Goal: Task Accomplishment & Management: Complete application form

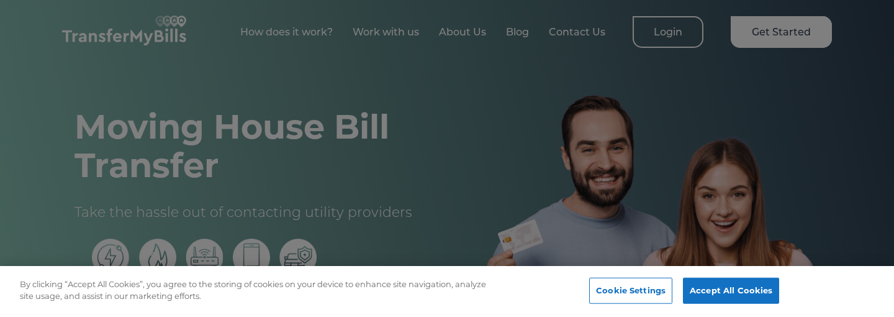
scroll to position [502, 0]
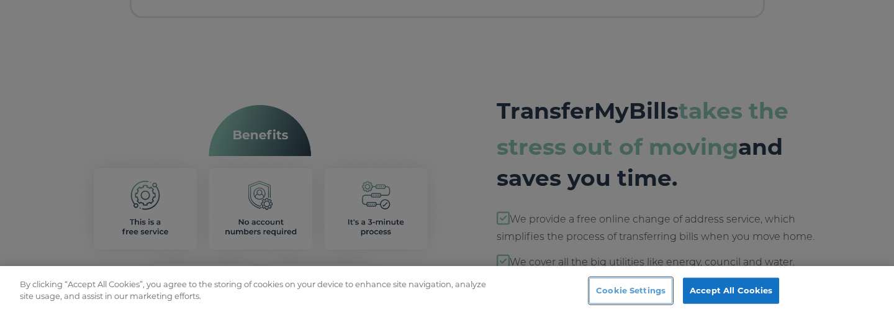
click at [648, 295] on button "Cookie Settings" at bounding box center [630, 291] width 83 height 26
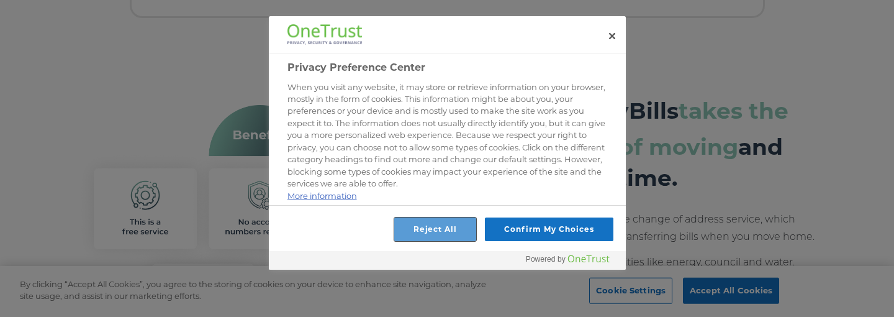
click at [468, 234] on button "Reject All" at bounding box center [435, 229] width 83 height 24
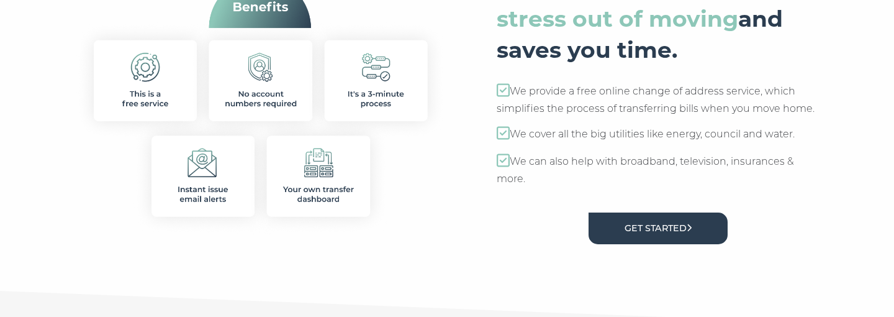
scroll to position [634, 0]
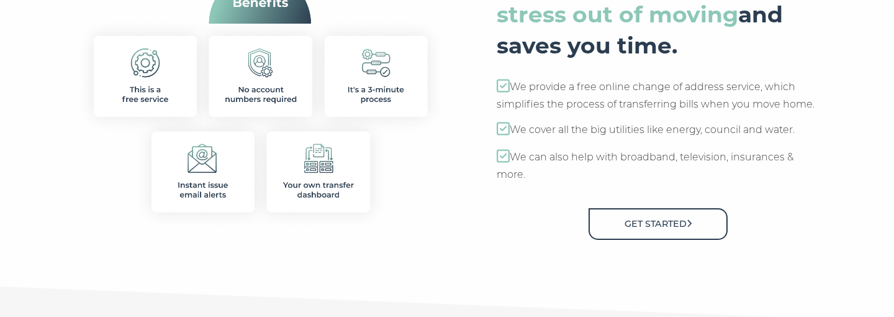
click at [630, 233] on link "Get Started" at bounding box center [658, 224] width 139 height 32
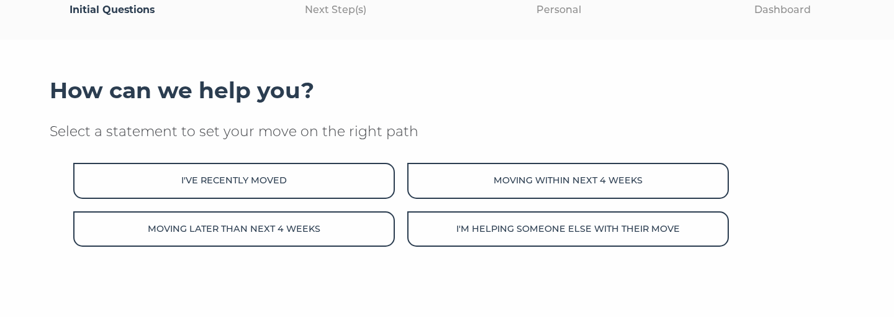
scroll to position [143, 0]
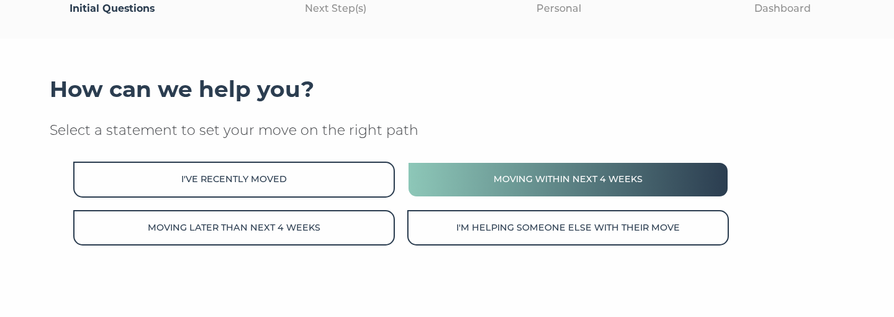
click at [490, 189] on button "Moving within next 4 weeks" at bounding box center [568, 178] width 322 height 35
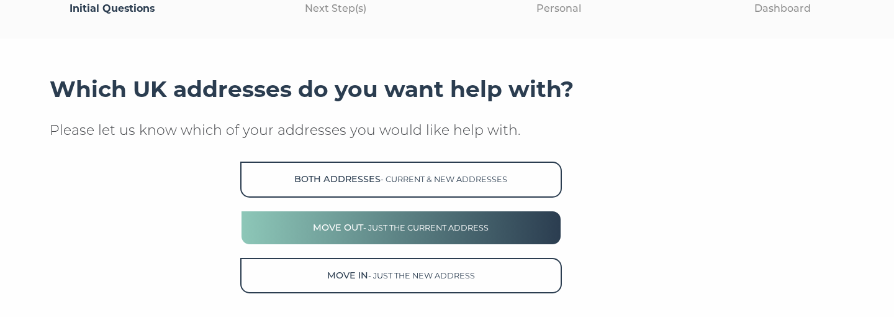
click at [500, 233] on button "Move Out - just the current address" at bounding box center [401, 227] width 322 height 35
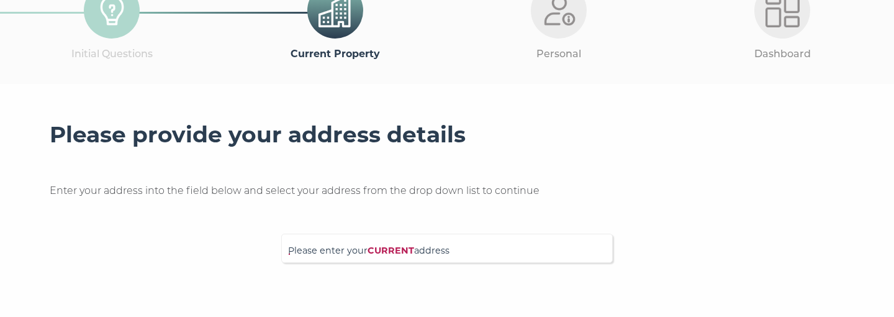
scroll to position [169, 0]
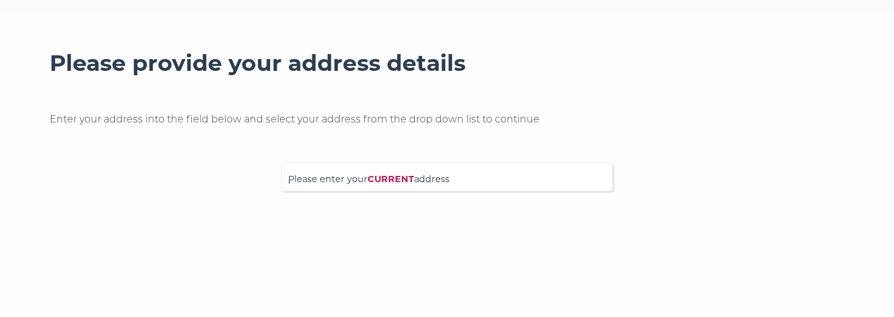
click at [334, 183] on span "Please enter your CURRENT address" at bounding box center [447, 183] width 318 height 22
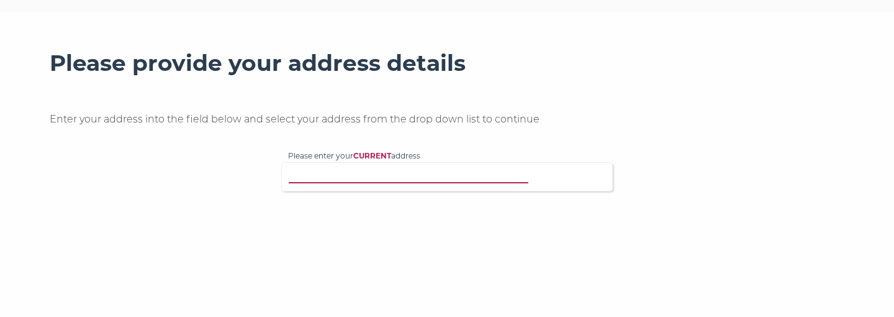
click at [334, 181] on input "Please enter your CURRENT address" at bounding box center [421, 175] width 267 height 12
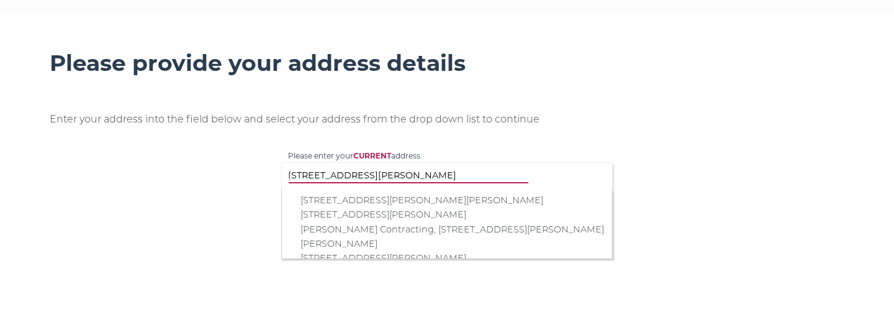
type input "[STREET_ADDRESS][PERSON_NAME]"
click at [381, 200] on p "[STREET_ADDRESS][PERSON_NAME][PERSON_NAME]" at bounding box center [454, 200] width 306 height 14
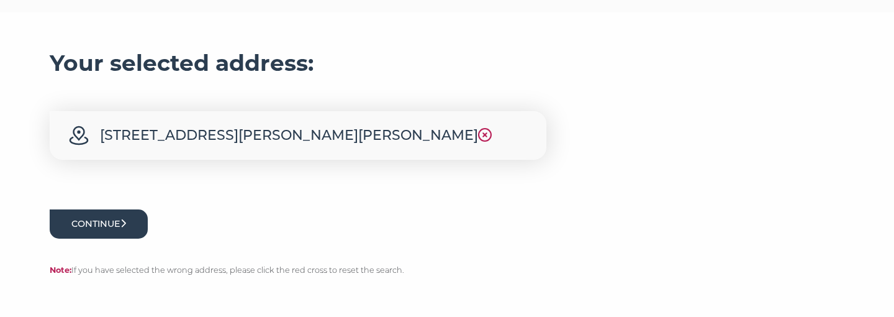
click at [126, 230] on button "Continue" at bounding box center [99, 223] width 98 height 29
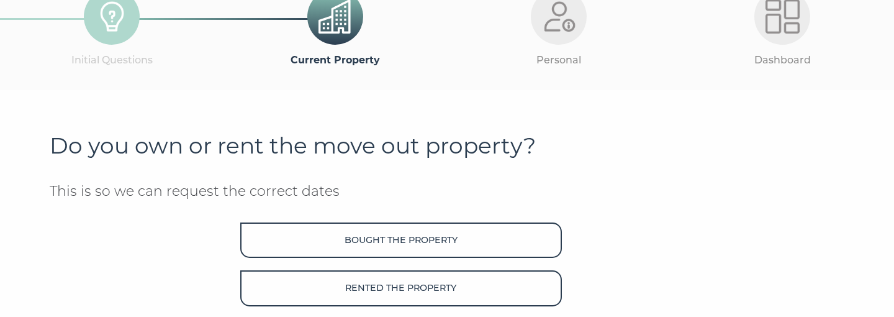
scroll to position [89, 0]
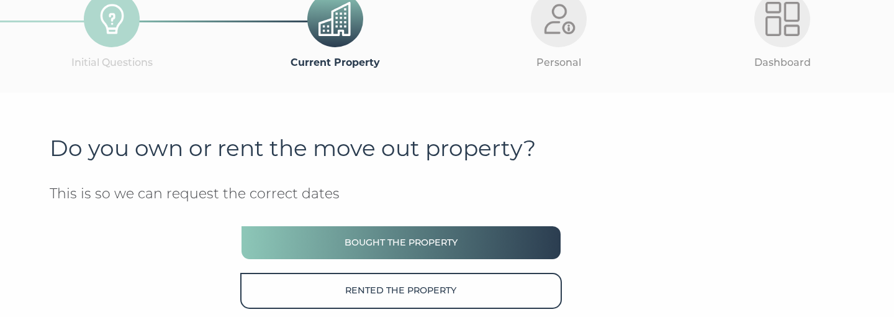
click at [356, 239] on button "Bought the property" at bounding box center [401, 242] width 322 height 35
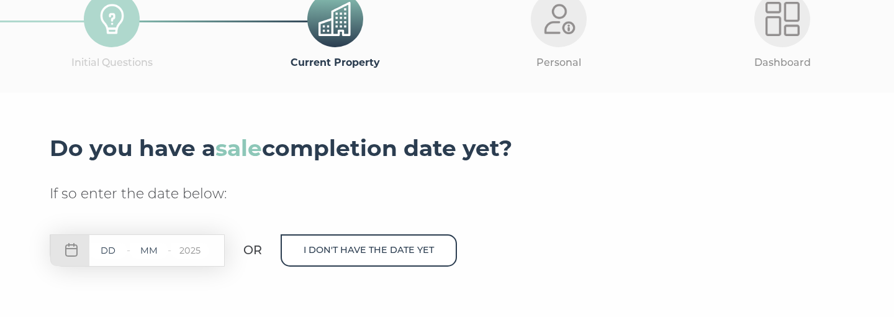
click at [114, 252] on input "text" at bounding box center [107, 251] width 37 height 16
type input "02"
click at [155, 248] on input "text" at bounding box center [148, 251] width 37 height 16
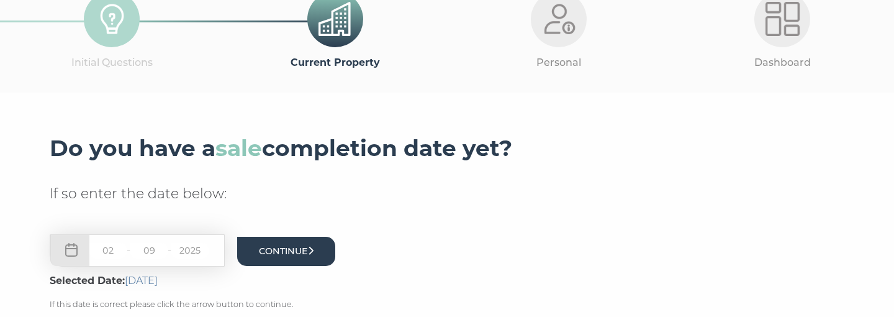
type input "09"
click at [318, 256] on button "Continue" at bounding box center [286, 251] width 98 height 29
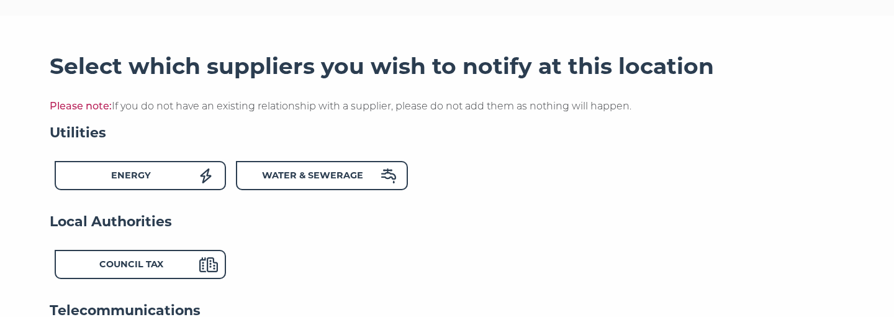
scroll to position [166, 0]
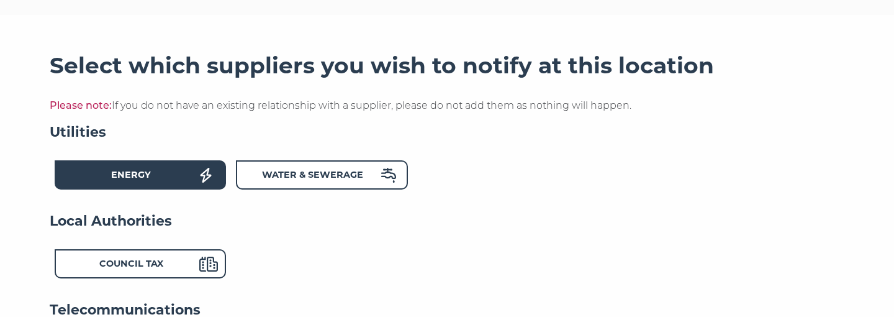
click at [214, 180] on div "Energy" at bounding box center [140, 174] width 171 height 29
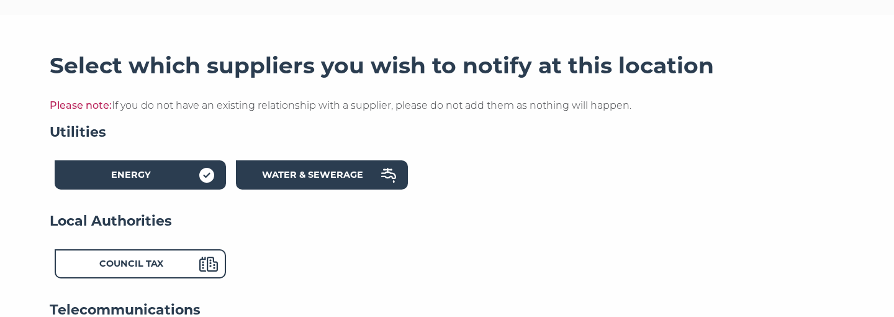
click at [356, 170] on strong "Water & Sewerage" at bounding box center [312, 174] width 101 height 11
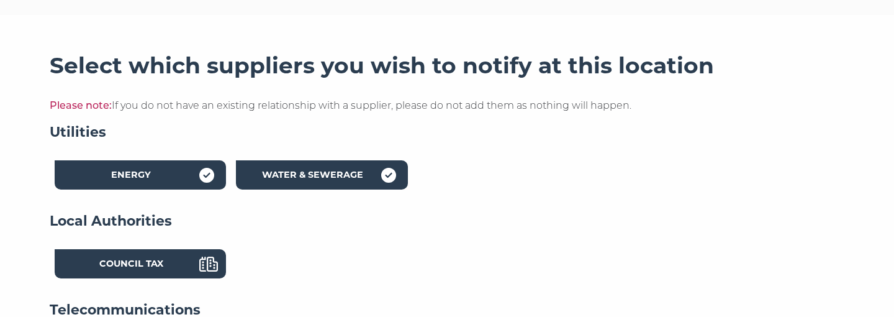
click at [194, 266] on div "Council Tax" at bounding box center [131, 266] width 137 height 18
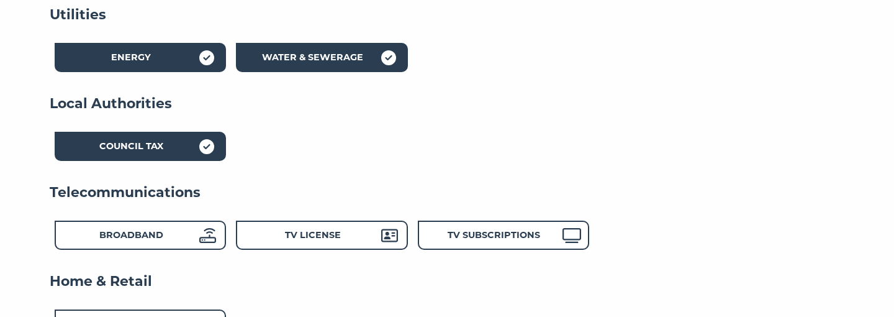
scroll to position [284, 0]
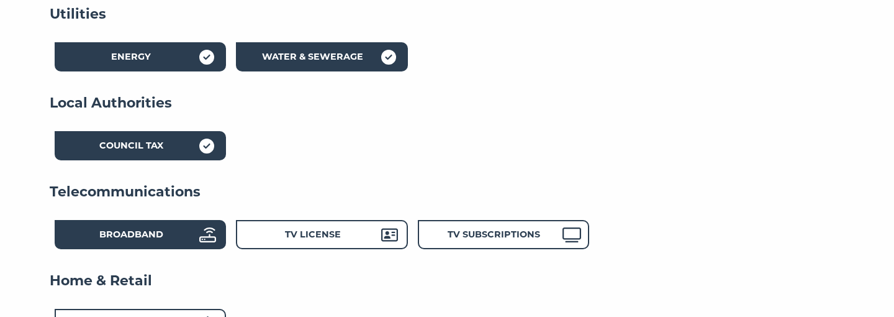
click at [208, 241] on icon at bounding box center [207, 234] width 17 height 15
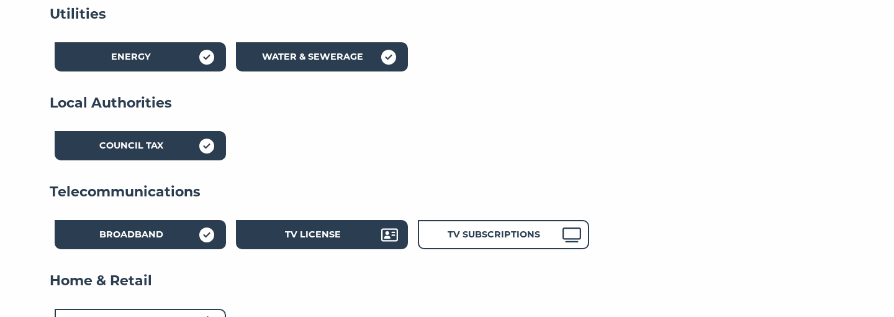
click at [310, 239] on strong "TV License" at bounding box center [313, 234] width 56 height 11
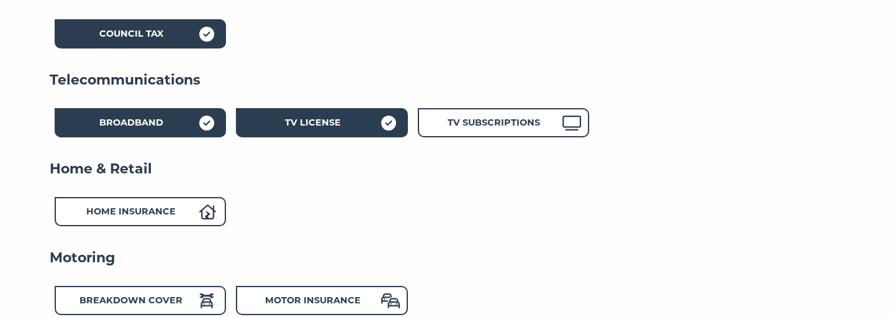
scroll to position [402, 0]
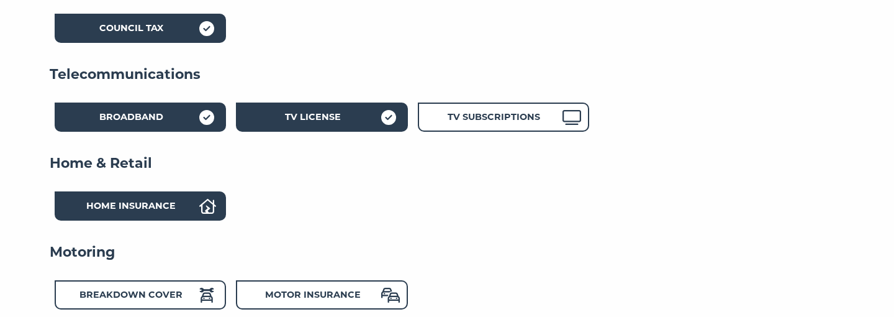
click at [200, 204] on icon at bounding box center [207, 206] width 17 height 15
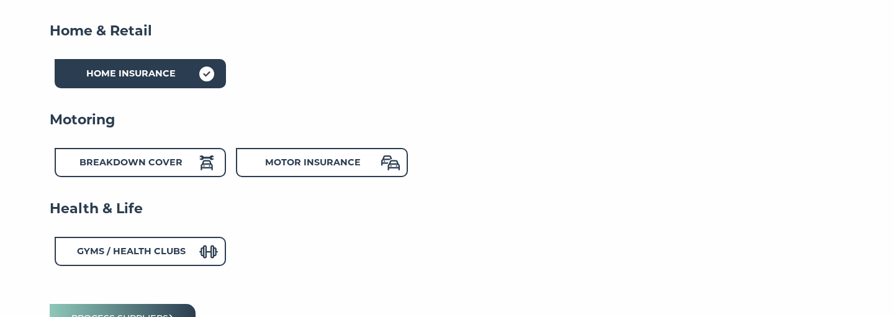
scroll to position [542, 0]
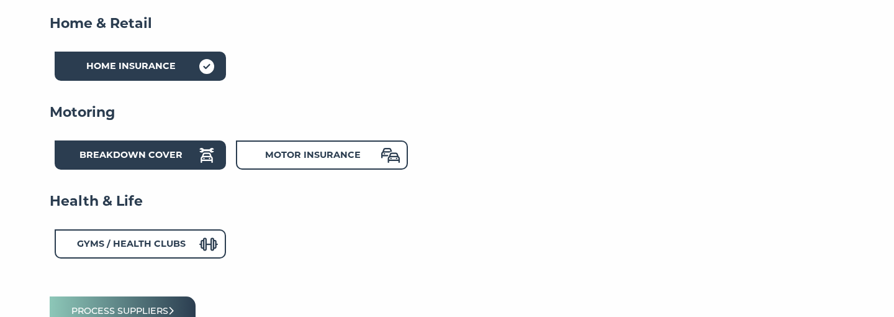
click at [178, 161] on div "Breakdown Cover" at bounding box center [131, 157] width 137 height 18
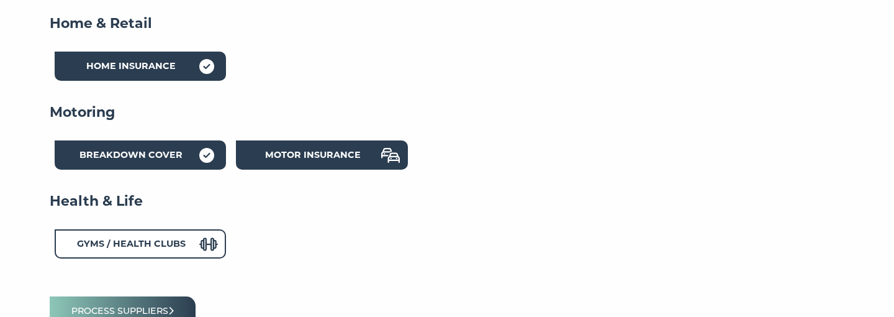
click at [273, 161] on div "Motor Insurance" at bounding box center [313, 157] width 137 height 18
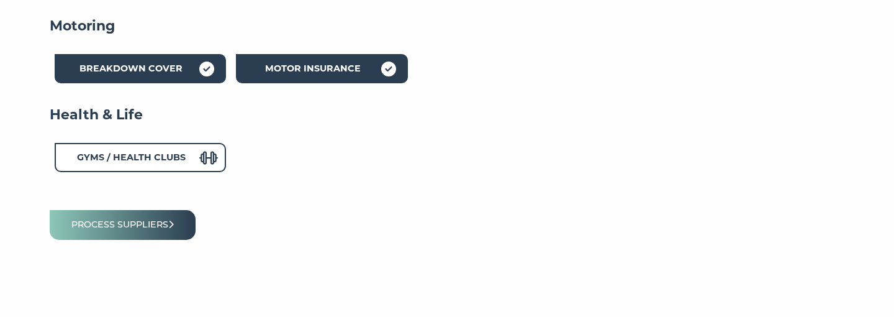
scroll to position [675, 0]
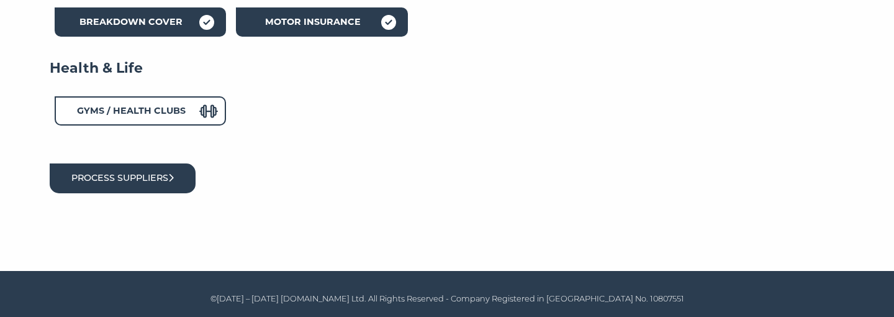
click at [131, 181] on button "Process suppliers" at bounding box center [123, 177] width 146 height 29
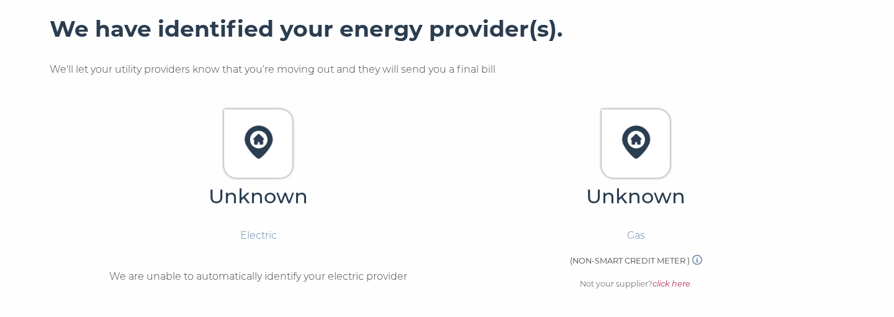
scroll to position [349, 0]
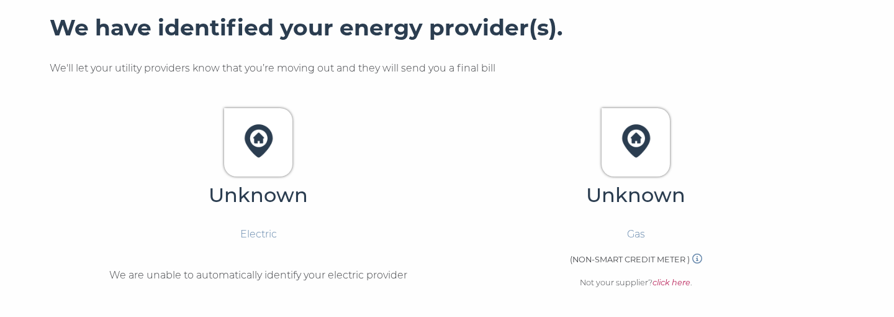
click at [284, 174] on div at bounding box center [258, 142] width 68 height 68
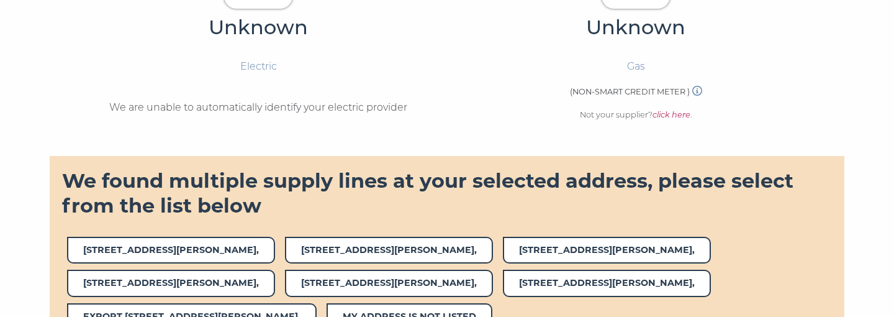
scroll to position [526, 0]
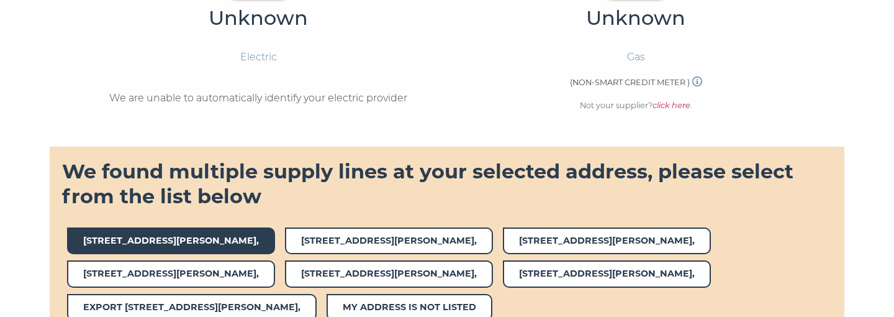
click at [144, 247] on span "2,MEAD WAY," at bounding box center [171, 240] width 208 height 27
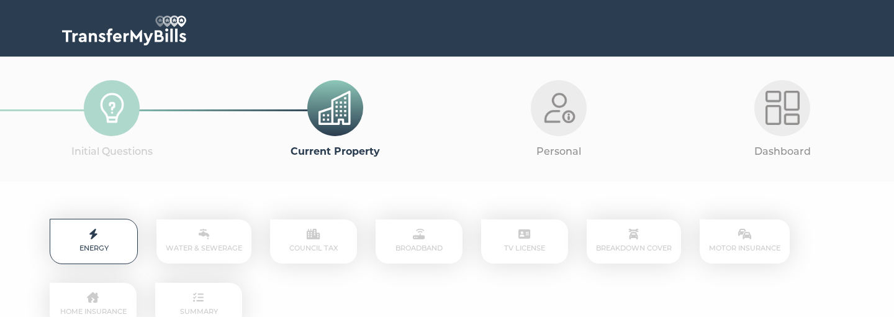
scroll to position [526, 0]
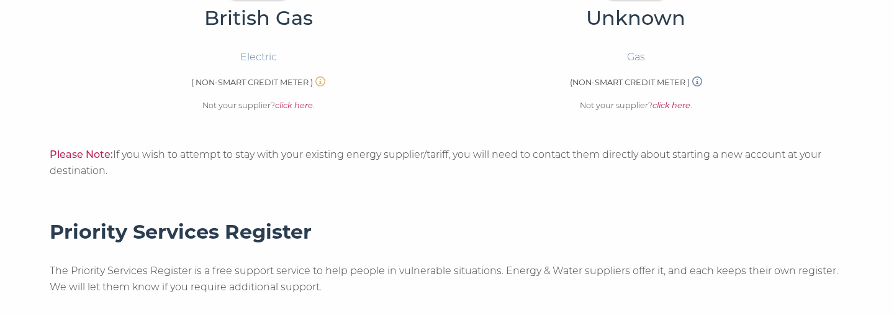
click at [300, 108] on em "click here" at bounding box center [294, 105] width 38 height 9
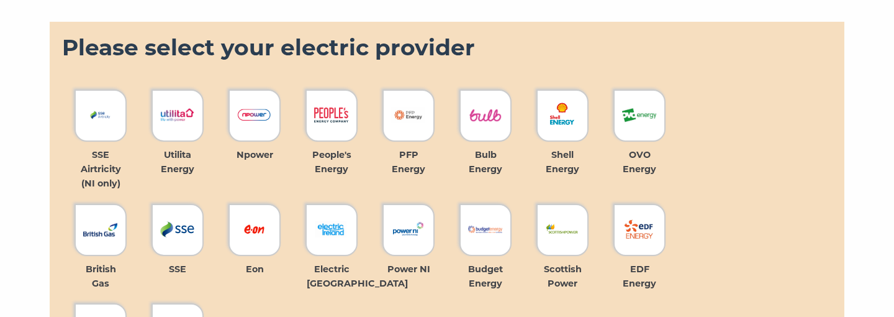
scroll to position [656, 0]
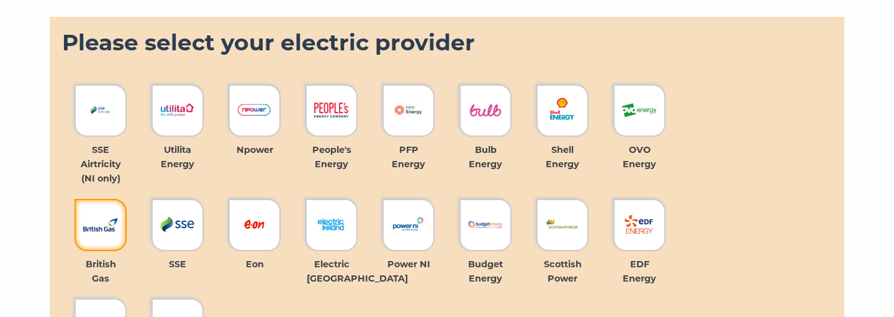
click at [114, 227] on img at bounding box center [100, 224] width 34 height 34
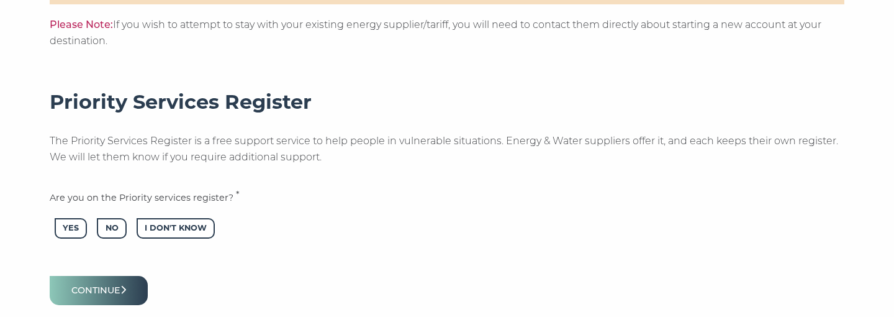
scroll to position [1132, 0]
click at [116, 225] on span "No" at bounding box center [111, 227] width 29 height 20
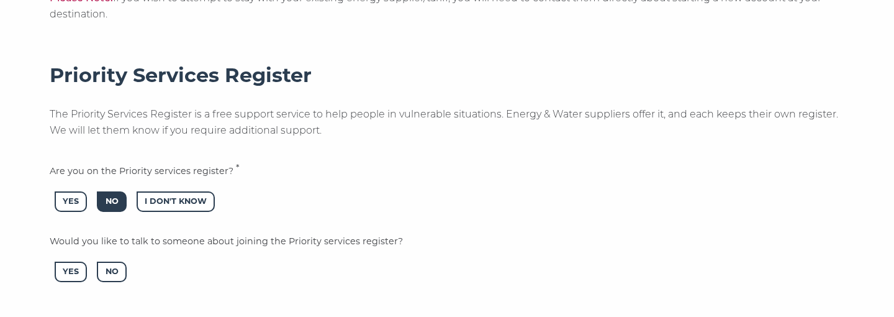
scroll to position [1163, 0]
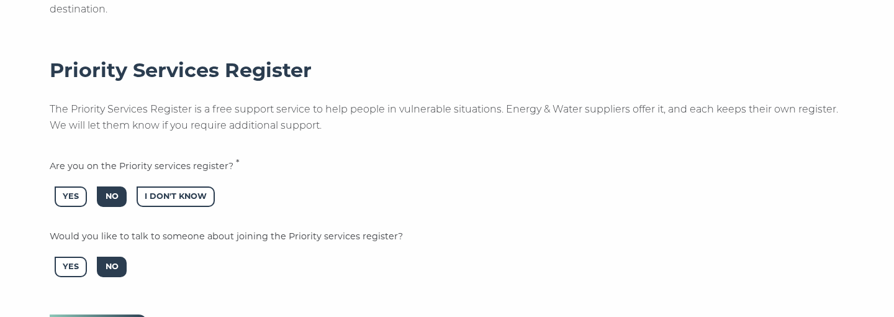
click at [115, 260] on span "No" at bounding box center [111, 267] width 29 height 20
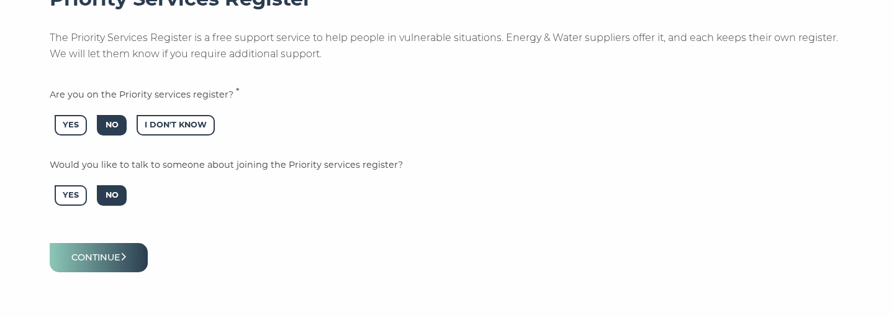
scroll to position [1314, 0]
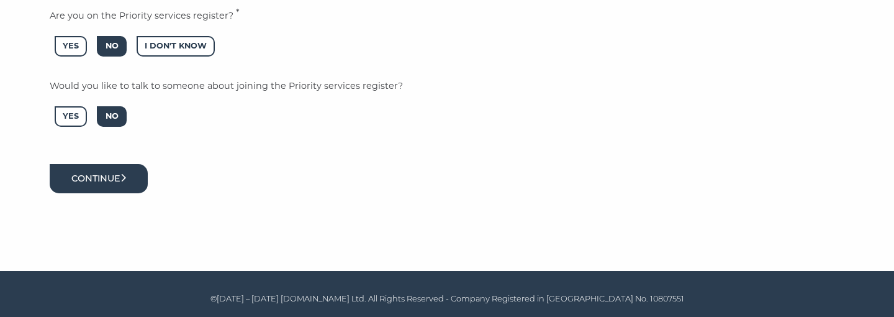
click at [130, 189] on button "Continue" at bounding box center [99, 178] width 98 height 29
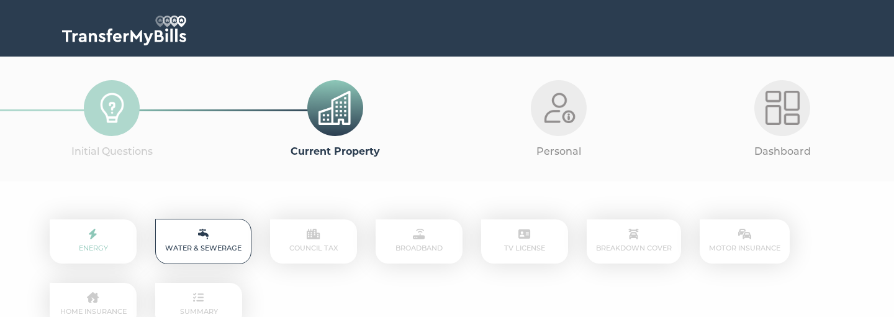
click at [120, 247] on p "Energy" at bounding box center [93, 241] width 87 height 44
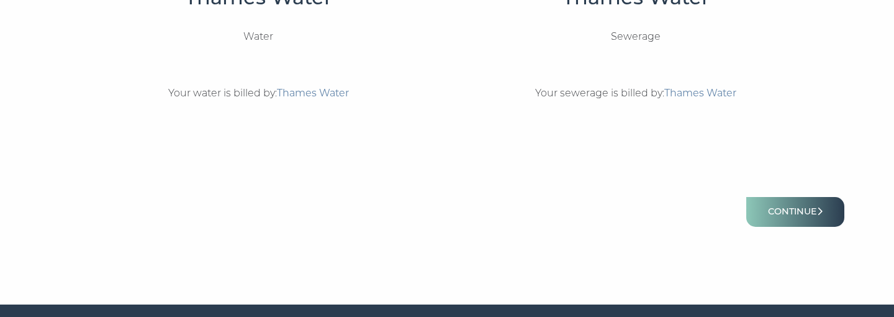
scroll to position [595, 0]
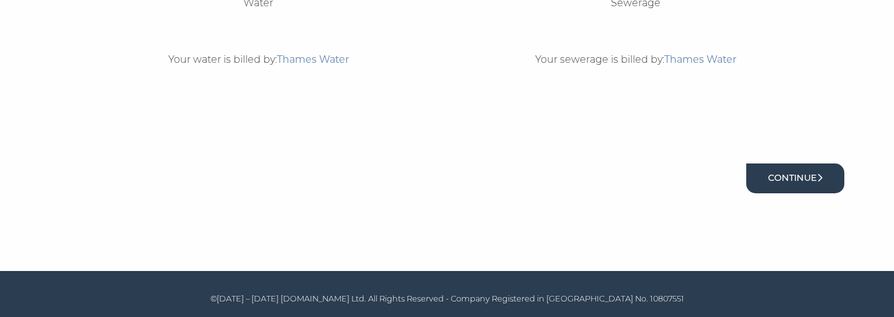
click at [792, 171] on button "Continue" at bounding box center [796, 177] width 98 height 29
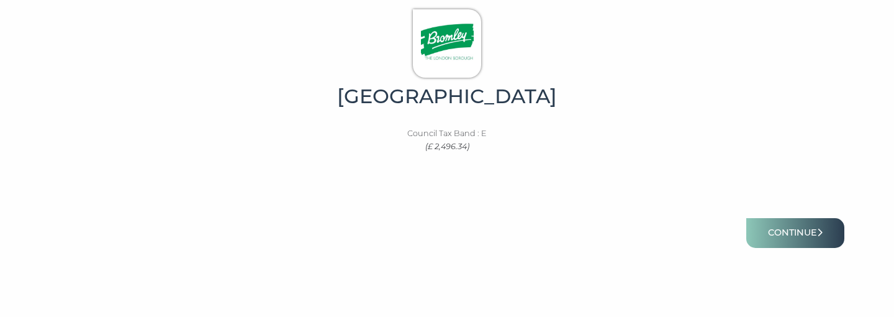
scroll to position [448, 0]
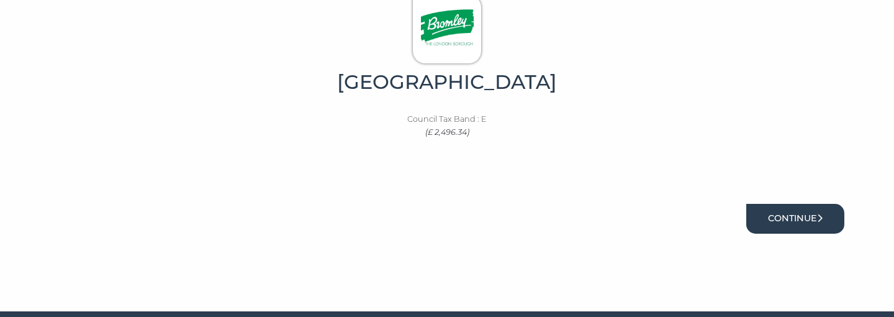
click at [798, 221] on button "Continue" at bounding box center [796, 218] width 98 height 29
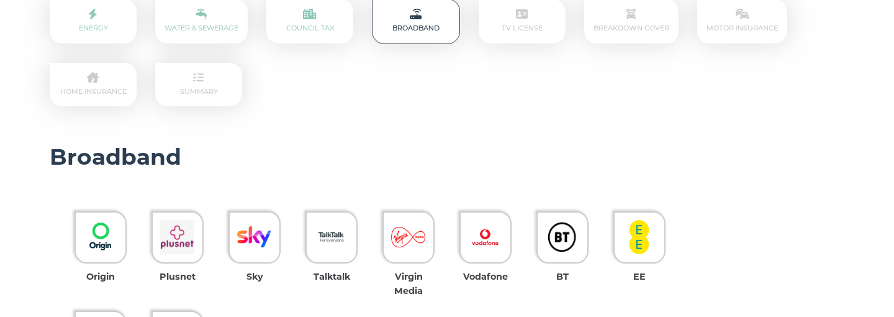
scroll to position [228, 0]
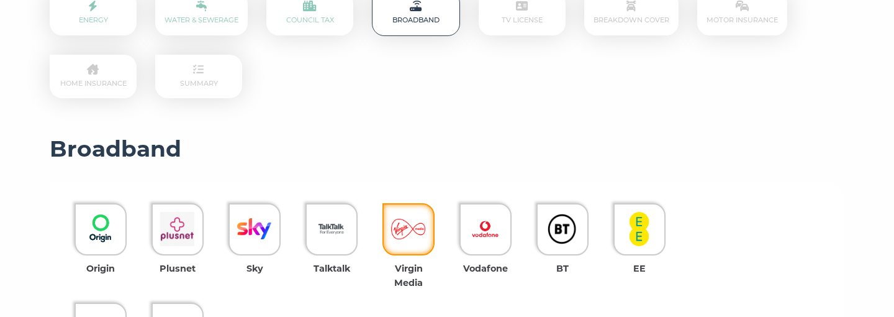
click at [421, 241] on img at bounding box center [408, 229] width 34 height 34
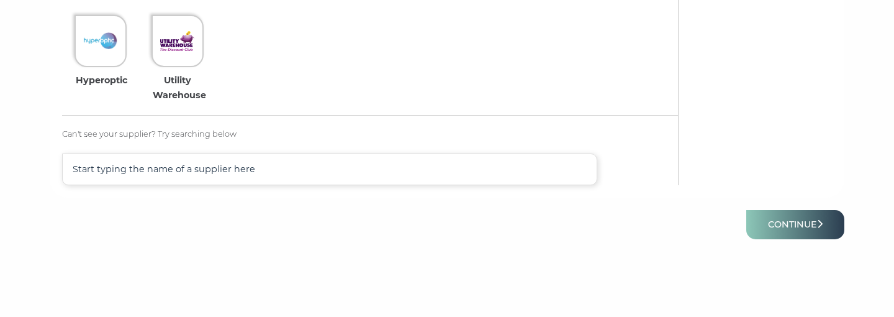
scroll to position [522, 0]
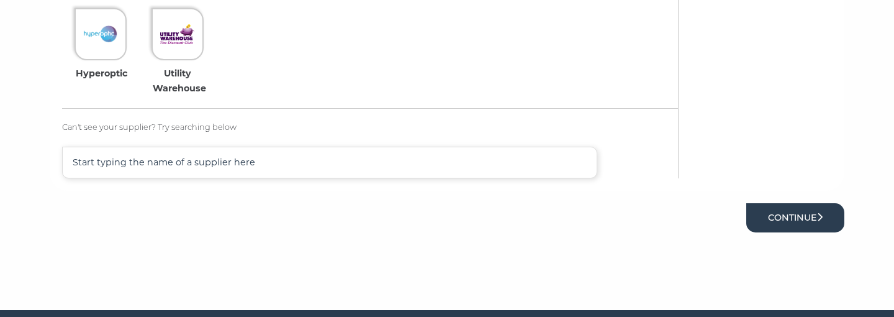
click at [781, 220] on button "Continue" at bounding box center [796, 217] width 98 height 29
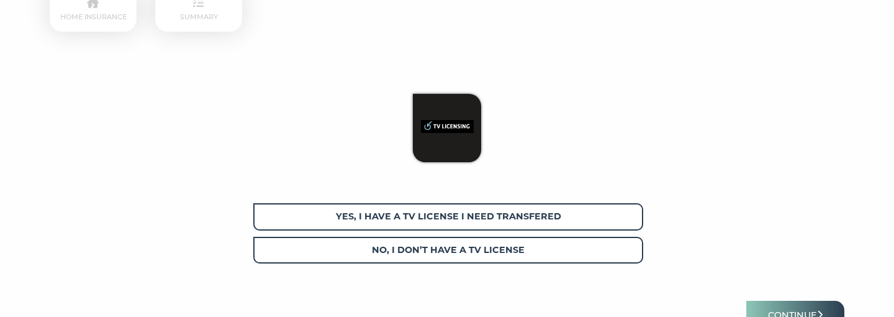
scroll to position [297, 0]
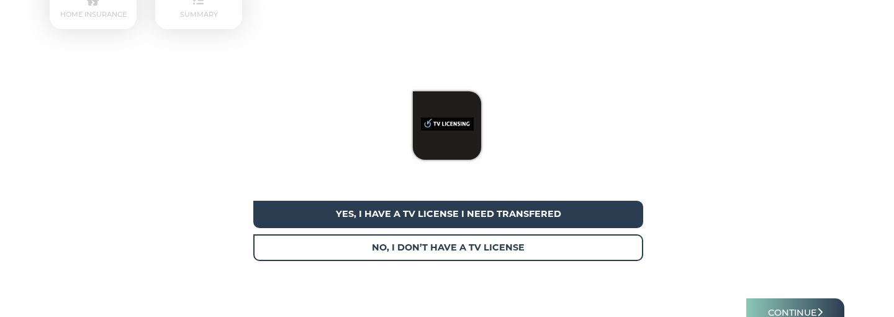
click at [584, 221] on span "Yes, I have a tv license I need transfered" at bounding box center [448, 214] width 390 height 27
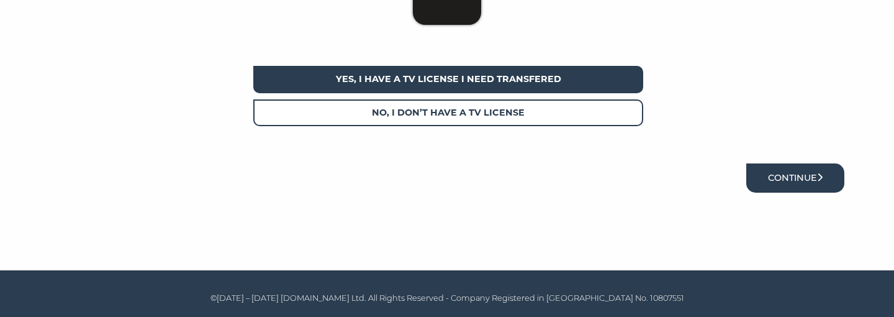
click at [791, 185] on button "Continue" at bounding box center [796, 177] width 98 height 29
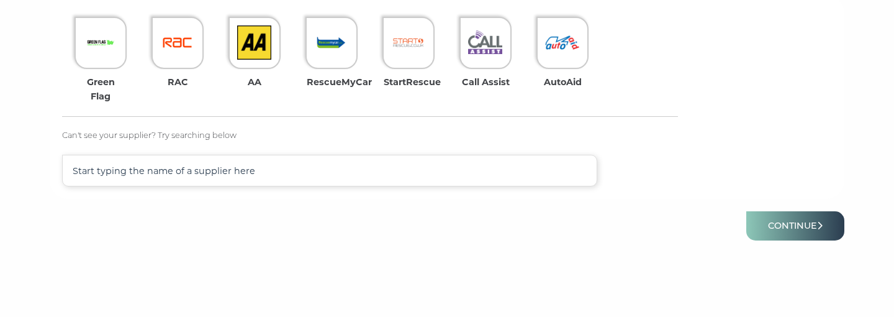
scroll to position [421, 0]
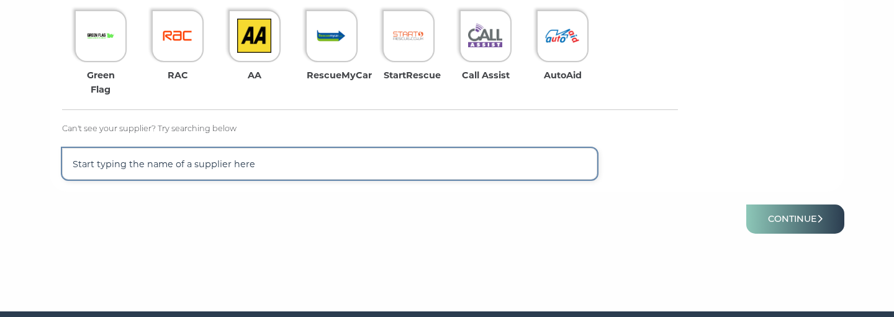
click at [425, 165] on input "text" at bounding box center [329, 164] width 535 height 32
click at [260, 161] on input "AX" at bounding box center [329, 164] width 535 height 32
type input "AXA"
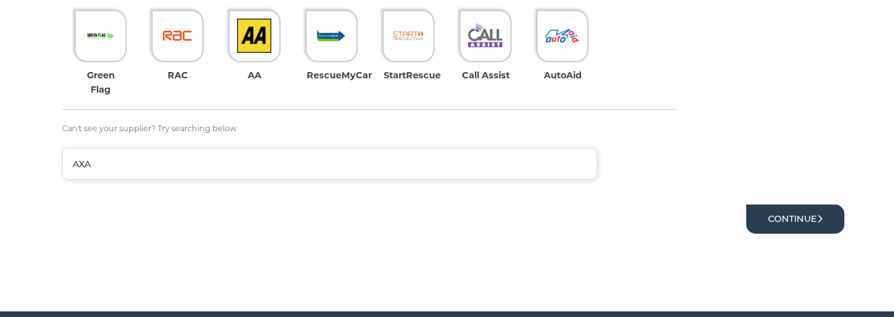
click at [806, 218] on button "Continue" at bounding box center [796, 218] width 98 height 29
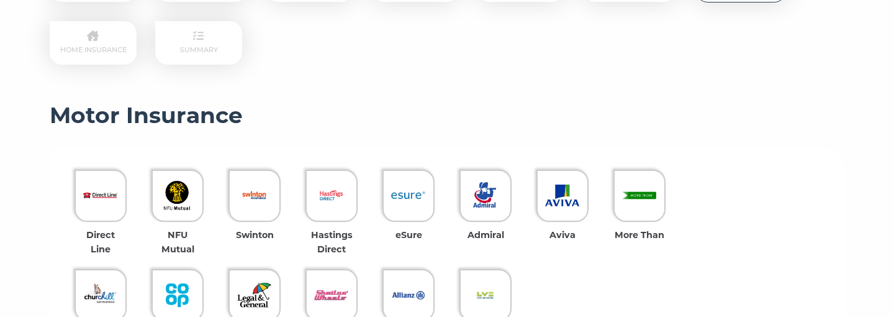
scroll to position [262, 0]
click at [563, 186] on img at bounding box center [562, 195] width 34 height 34
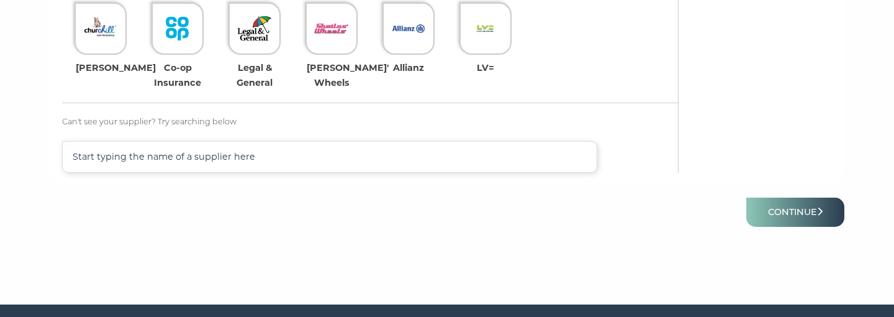
scroll to position [562, 0]
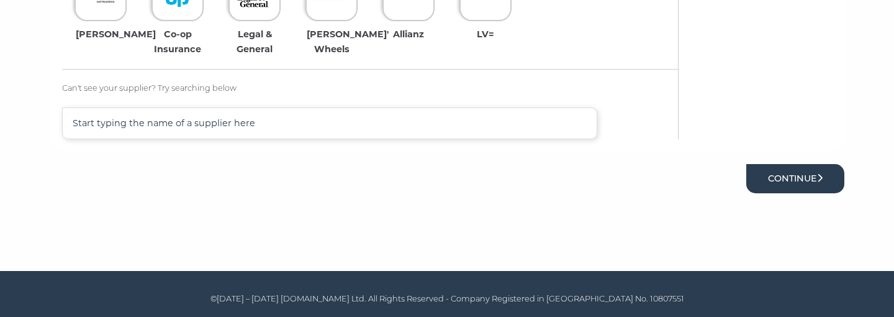
click at [774, 180] on button "Continue" at bounding box center [796, 178] width 98 height 29
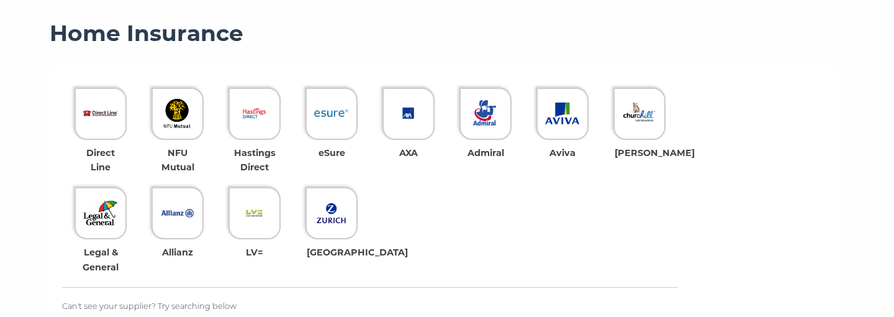
scroll to position [345, 0]
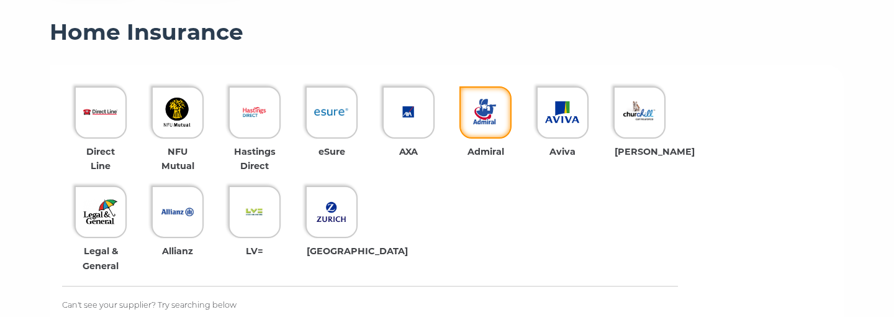
click at [486, 115] on img at bounding box center [485, 112] width 34 height 34
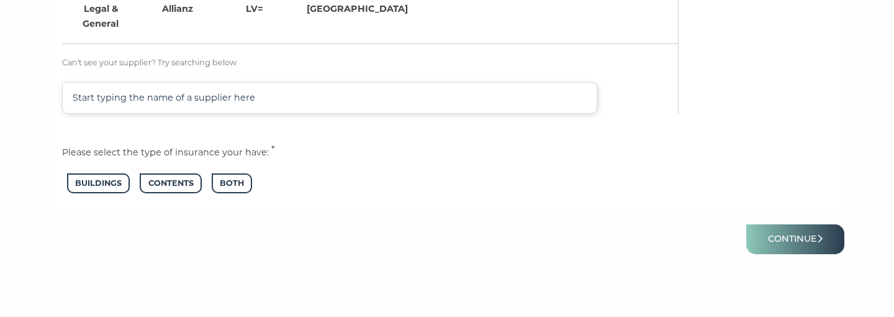
scroll to position [589, 0]
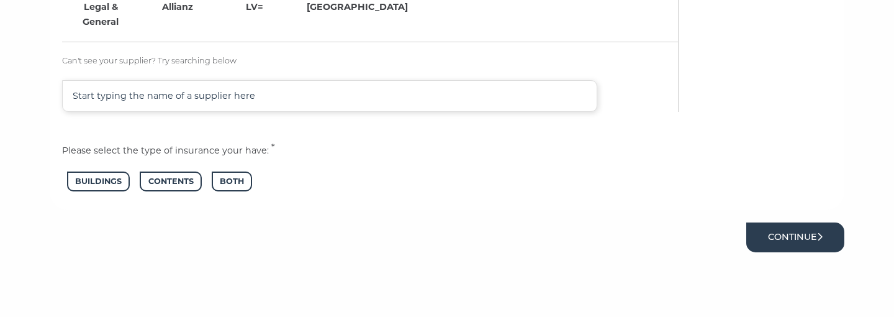
click at [817, 243] on button "Continue" at bounding box center [796, 236] width 98 height 29
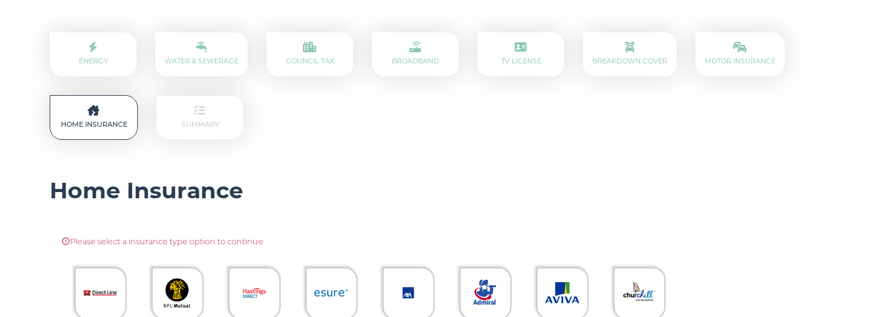
scroll to position [309, 0]
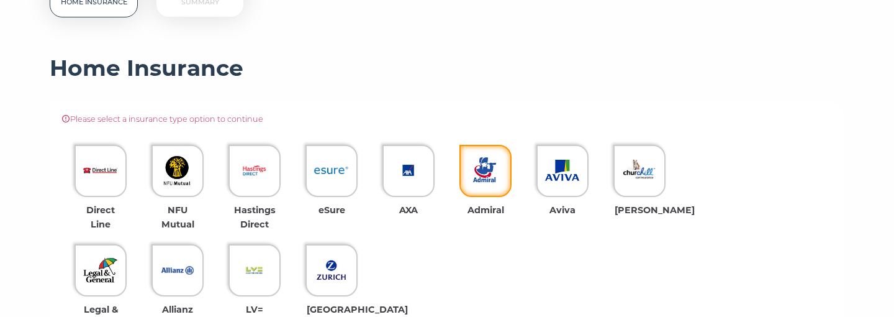
click at [496, 180] on img at bounding box center [485, 170] width 34 height 34
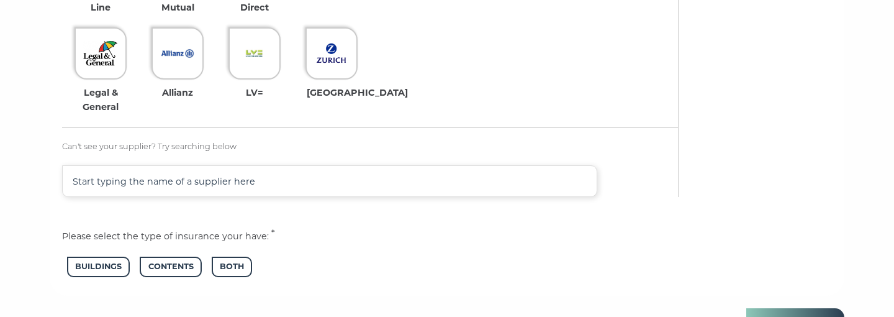
scroll to position [593, 0]
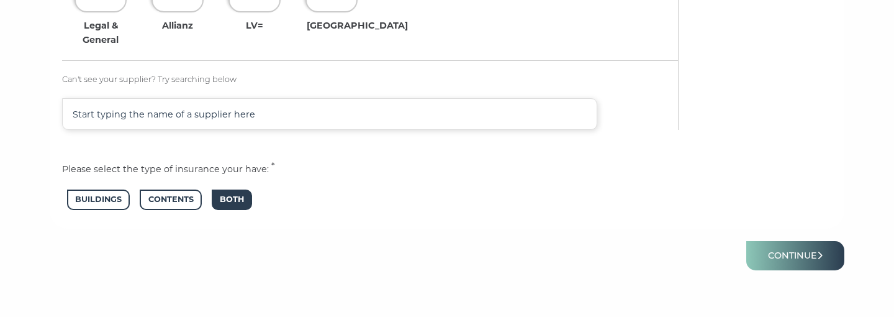
click at [230, 201] on span "Both" at bounding box center [232, 199] width 40 height 20
click at [784, 264] on button "Continue" at bounding box center [796, 255] width 98 height 29
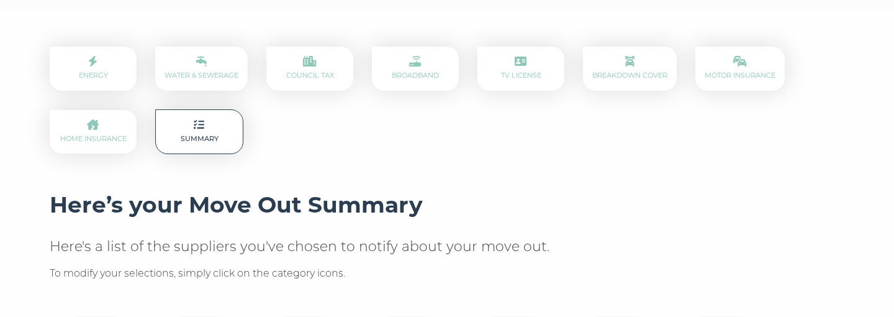
scroll to position [174, 0]
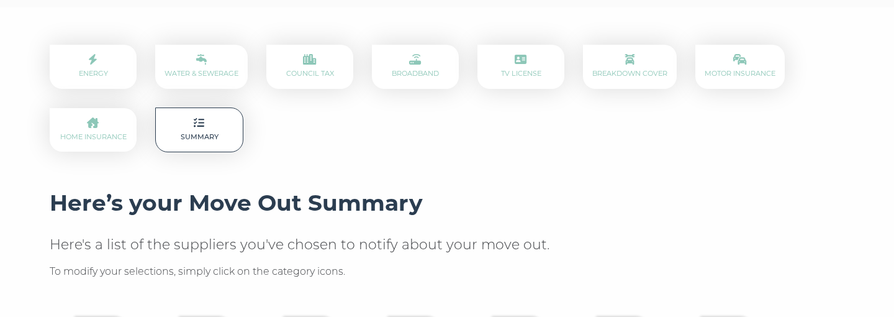
click at [96, 58] on icon at bounding box center [93, 59] width 8 height 11
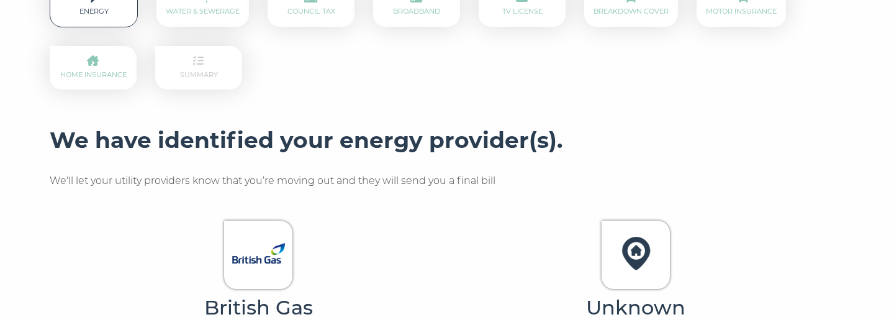
scroll to position [289, 0]
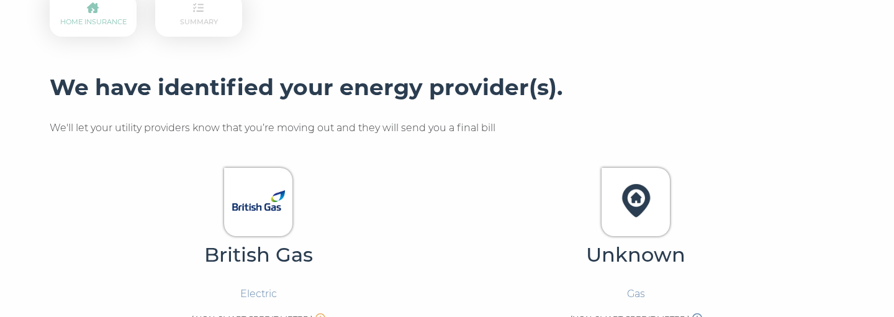
click at [660, 230] on div at bounding box center [636, 202] width 68 height 68
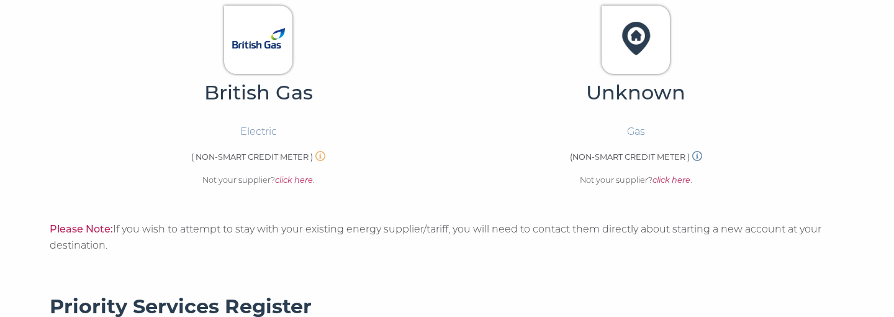
scroll to position [456, 0]
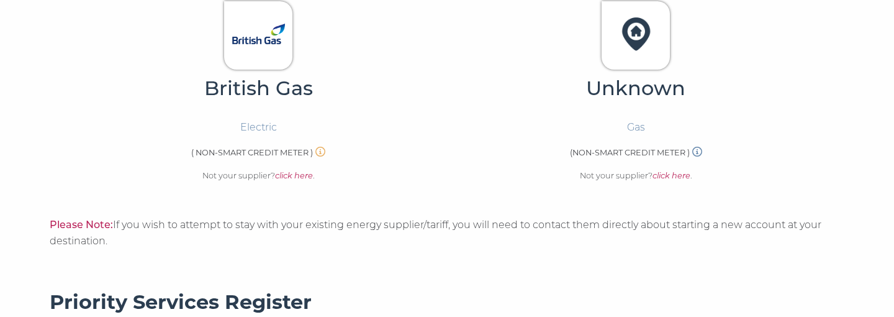
click at [686, 180] on em "click here" at bounding box center [672, 175] width 38 height 9
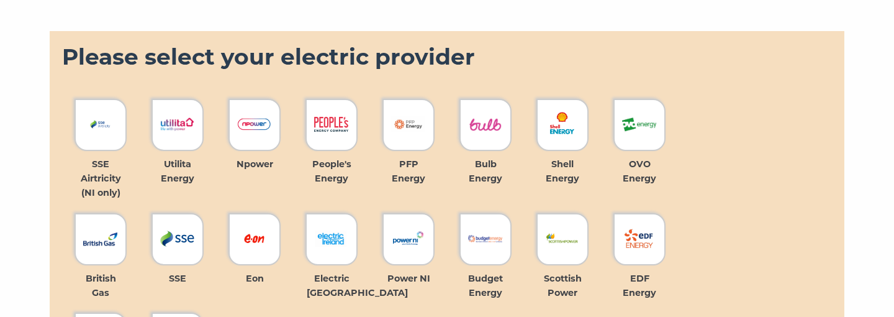
scroll to position [644, 0]
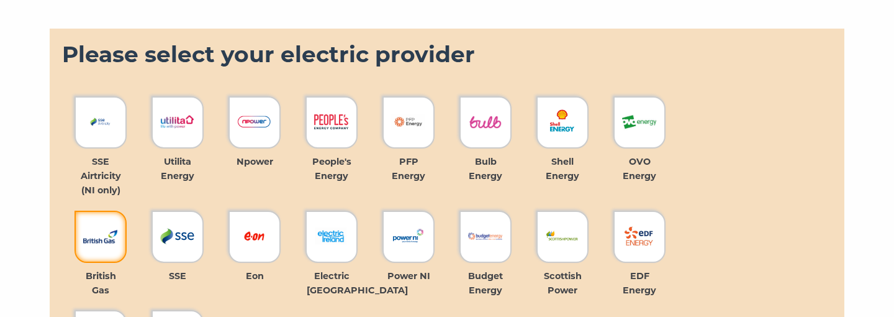
click at [121, 241] on div at bounding box center [101, 237] width 52 height 52
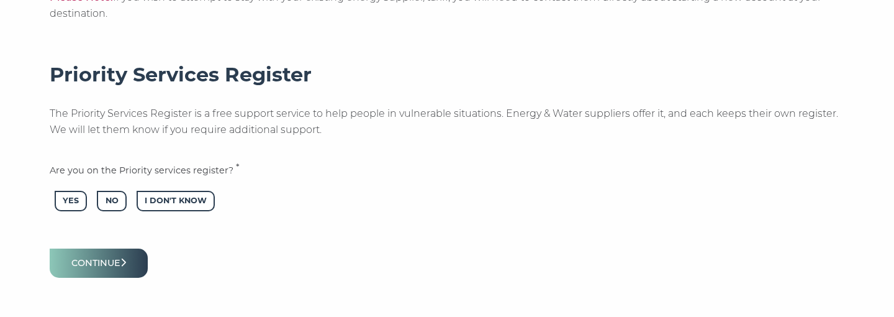
scroll to position [1160, 0]
click at [124, 259] on icon "submit" at bounding box center [124, 261] width 6 height 9
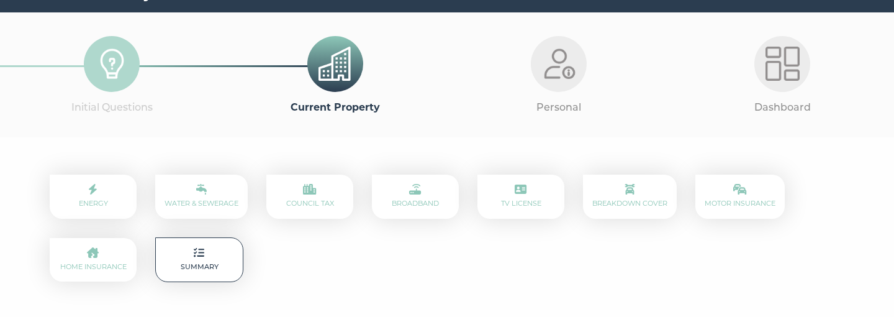
scroll to position [45, 0]
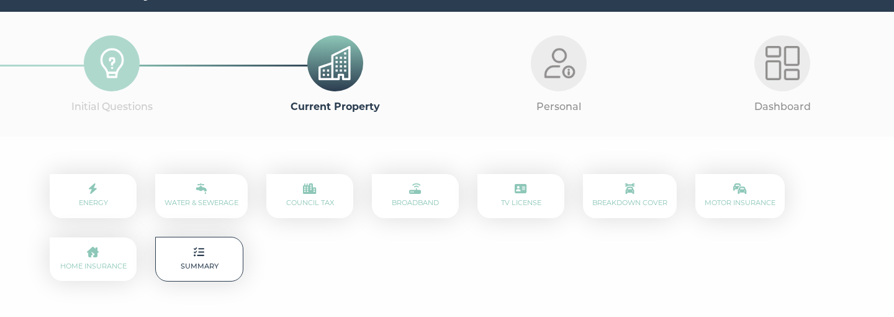
click at [106, 208] on p "Energy" at bounding box center [93, 196] width 87 height 44
click at [100, 199] on link "Energy" at bounding box center [93, 196] width 29 height 22
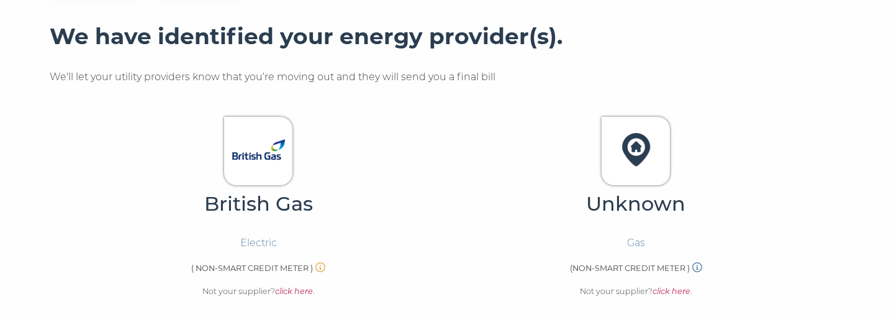
scroll to position [358, 0]
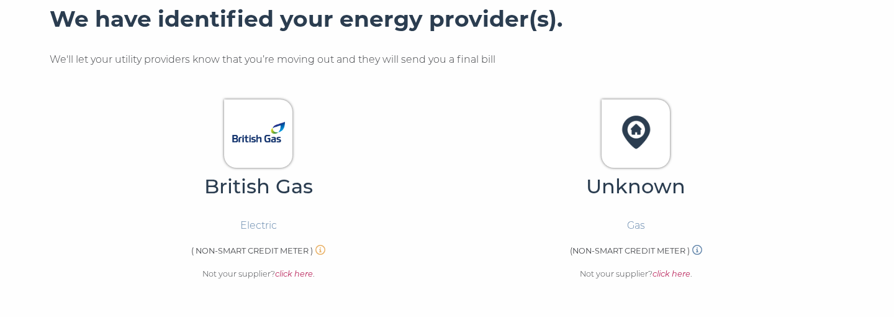
click at [673, 272] on em "click here" at bounding box center [672, 273] width 38 height 9
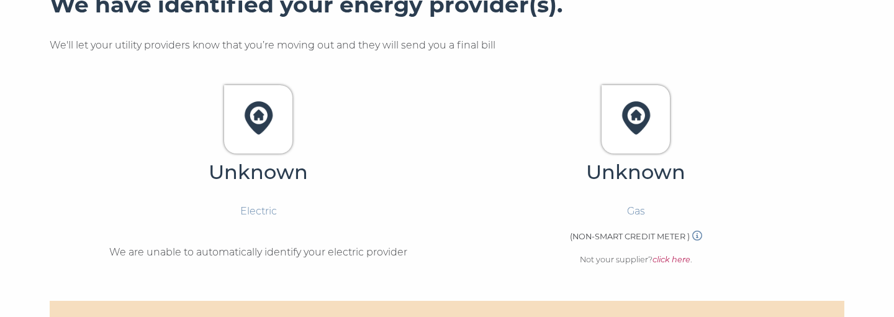
scroll to position [375, 0]
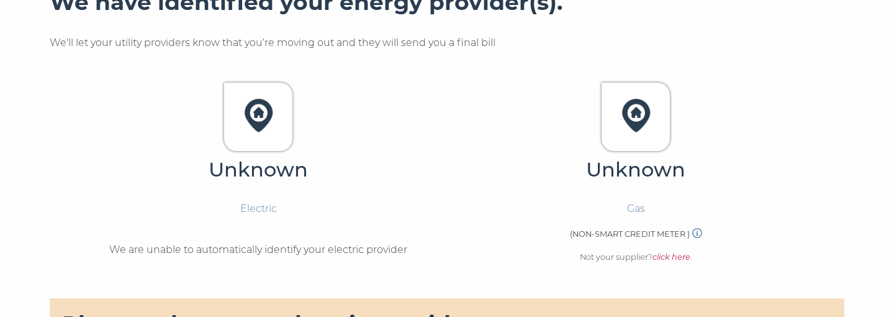
click at [650, 127] on img at bounding box center [636, 115] width 53 height 53
click at [642, 117] on img at bounding box center [636, 115] width 53 height 53
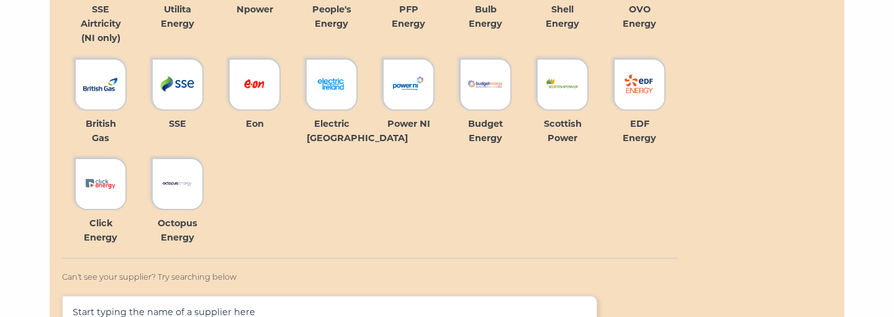
click at [666, 303] on div "SSE Airtricity (NI only) Utilita Energy Npower People's Energy PFP Energy Bulb …" at bounding box center [370, 131] width 616 height 393
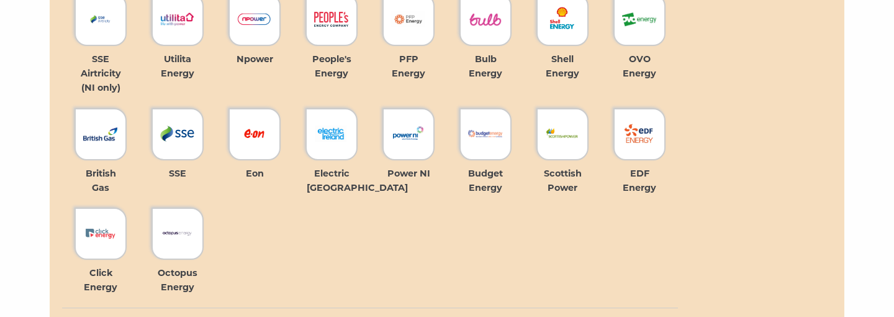
scroll to position [698, 0]
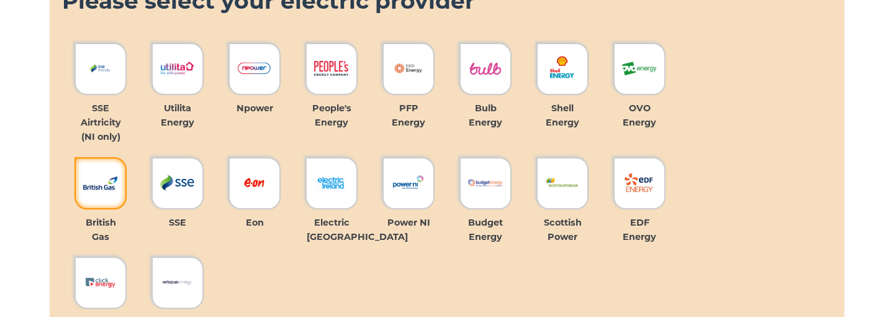
click at [111, 205] on div at bounding box center [101, 183] width 52 height 52
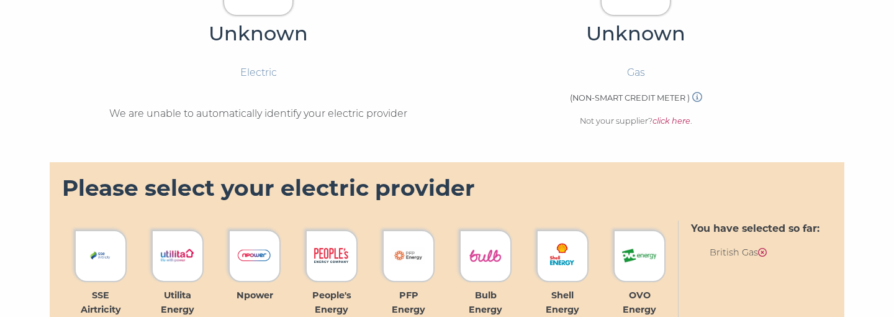
scroll to position [412, 0]
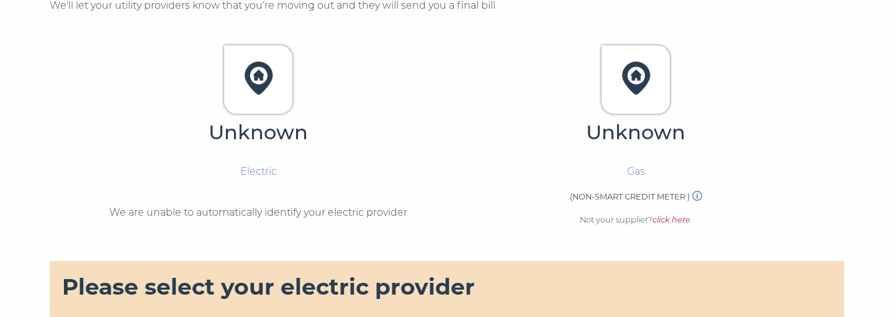
click at [644, 111] on div at bounding box center [636, 79] width 68 height 68
click at [681, 222] on em "click here" at bounding box center [672, 219] width 38 height 9
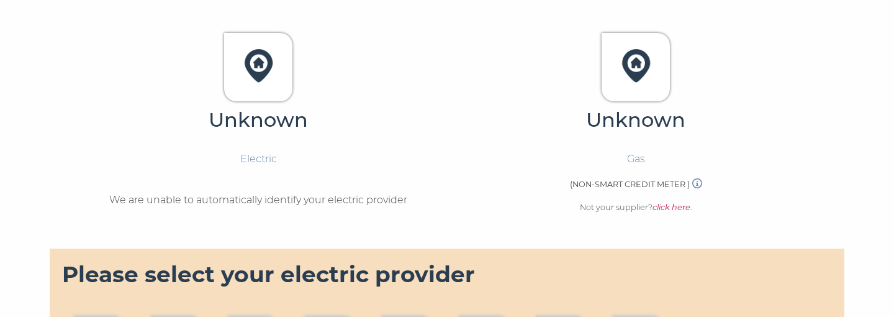
scroll to position [427, 0]
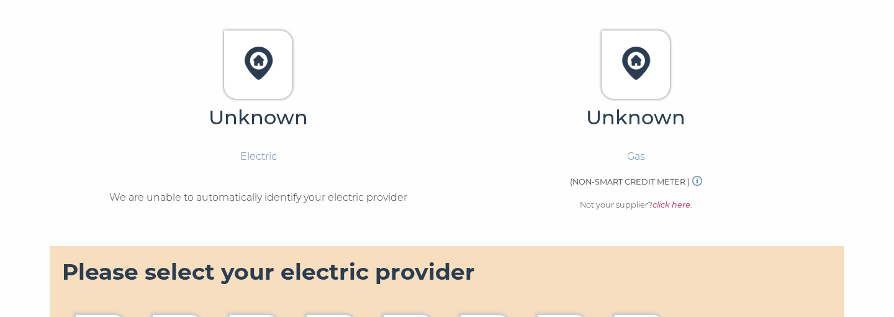
click at [670, 206] on em "click here" at bounding box center [672, 204] width 38 height 9
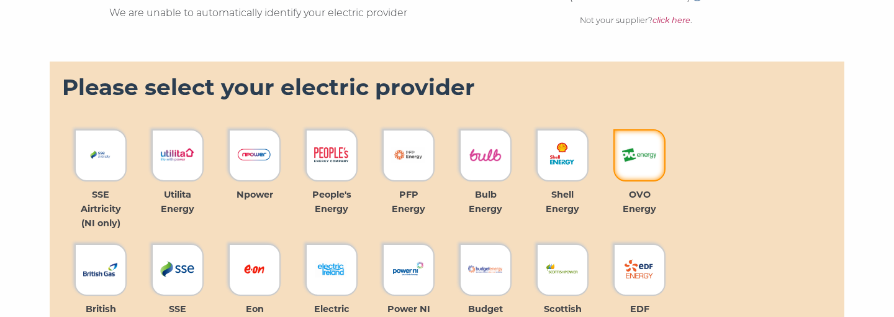
scroll to position [612, 0]
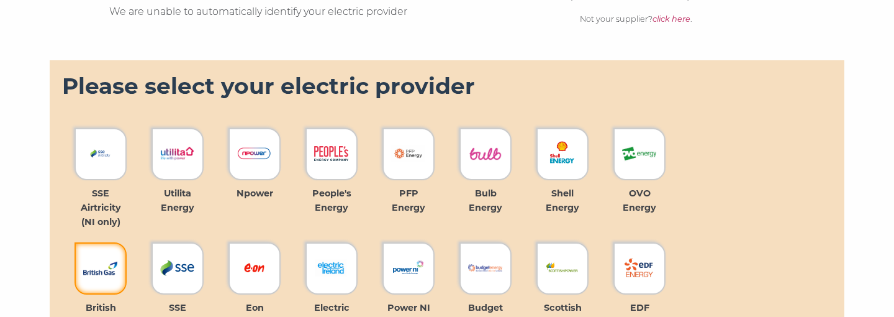
click at [113, 286] on div at bounding box center [101, 268] width 52 height 52
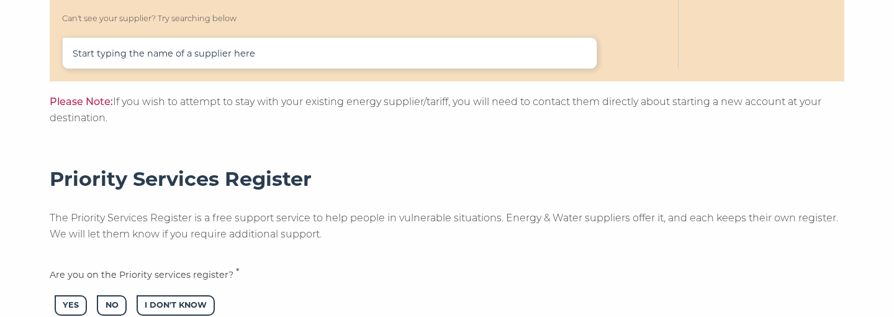
scroll to position [1061, 0]
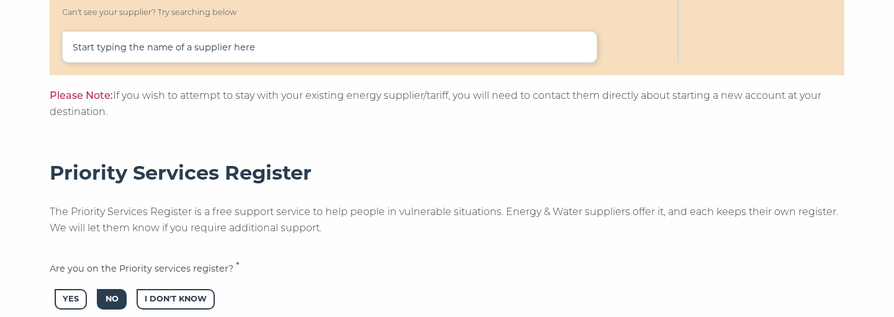
click at [105, 299] on span "No" at bounding box center [111, 299] width 29 height 20
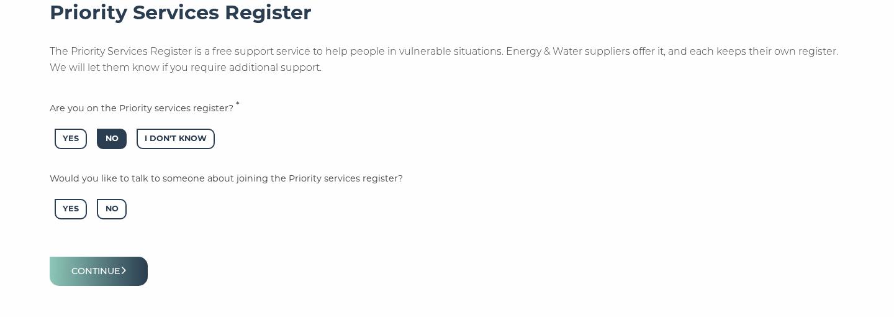
scroll to position [1271, 0]
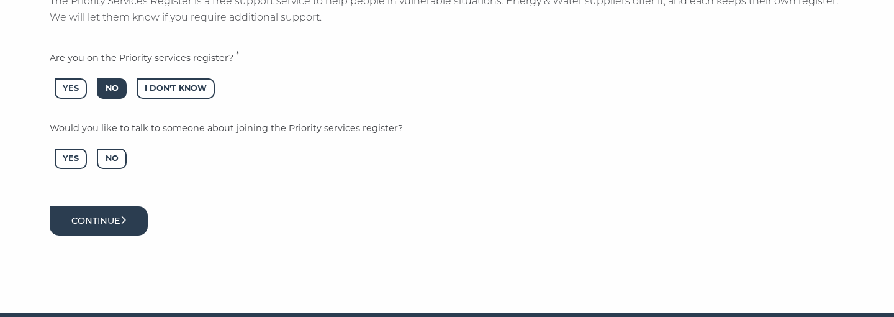
click at [83, 224] on button "Continue" at bounding box center [99, 220] width 98 height 29
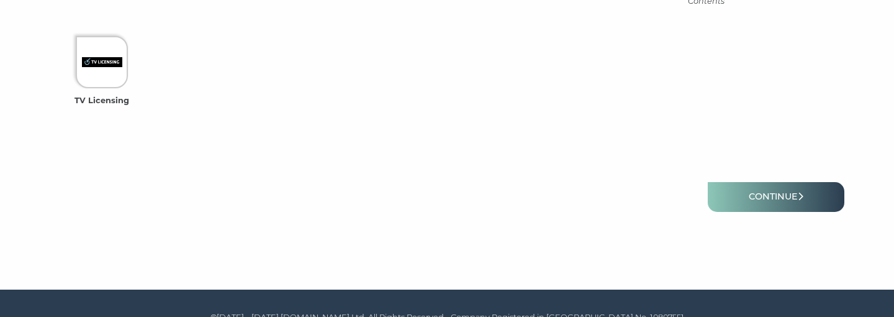
scroll to position [604, 0]
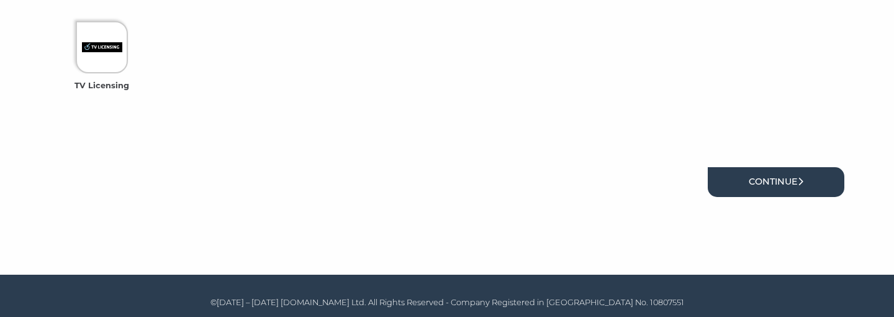
click at [790, 189] on link "Continue" at bounding box center [776, 181] width 137 height 29
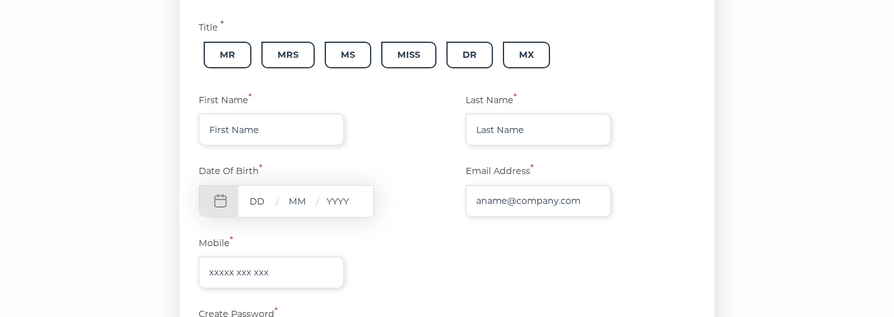
scroll to position [281, 0]
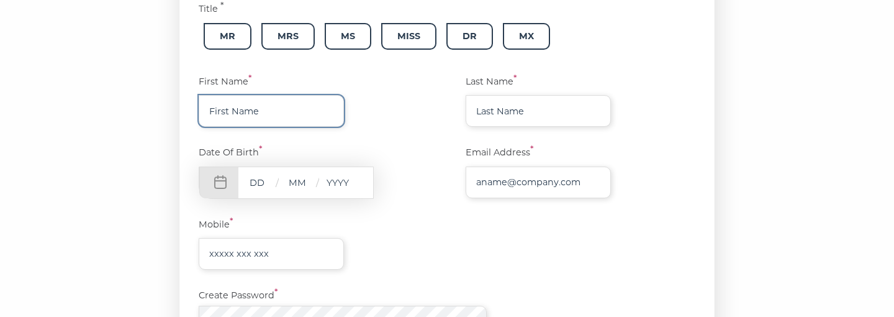
click at [321, 117] on input "text" at bounding box center [271, 111] width 145 height 32
type input "Mark"
type input "[DEMOGRAPHIC_DATA]"
type input "[EMAIL_ADDRESS][DOMAIN_NAME]"
type input "07951322023"
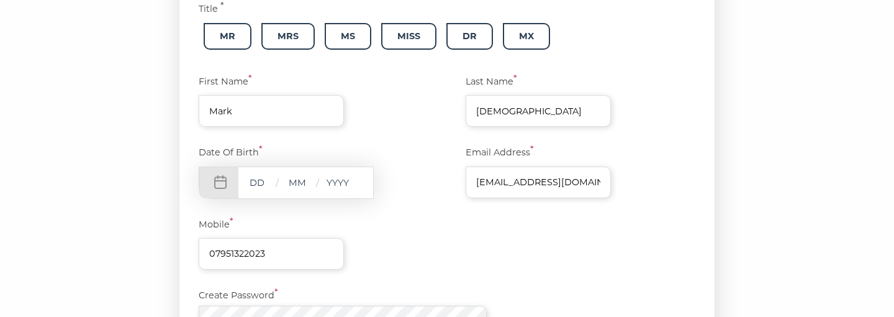
click at [255, 178] on input "text" at bounding box center [257, 183] width 37 height 16
type input "10"
click at [306, 175] on input "text" at bounding box center [297, 183] width 37 height 16
type input "02"
click at [342, 185] on input "text" at bounding box center [337, 183] width 37 height 16
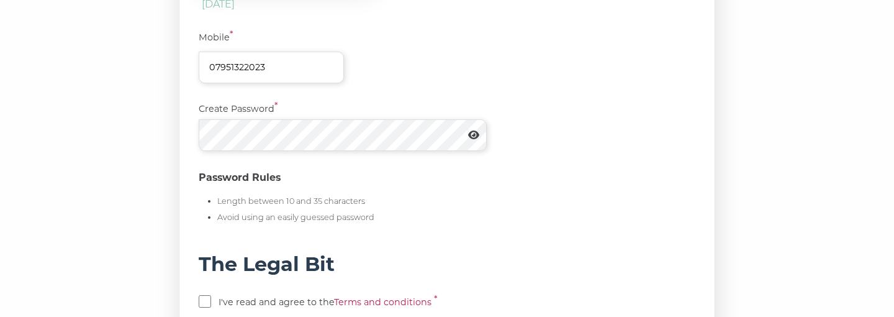
scroll to position [491, 0]
type input "1956"
click at [474, 131] on icon at bounding box center [473, 133] width 11 height 9
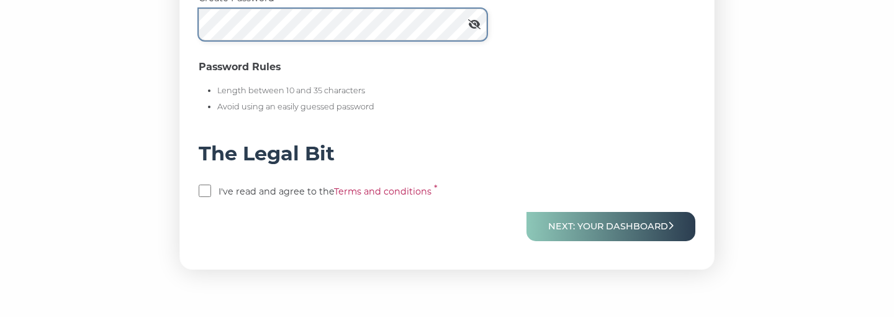
scroll to position [608, 0]
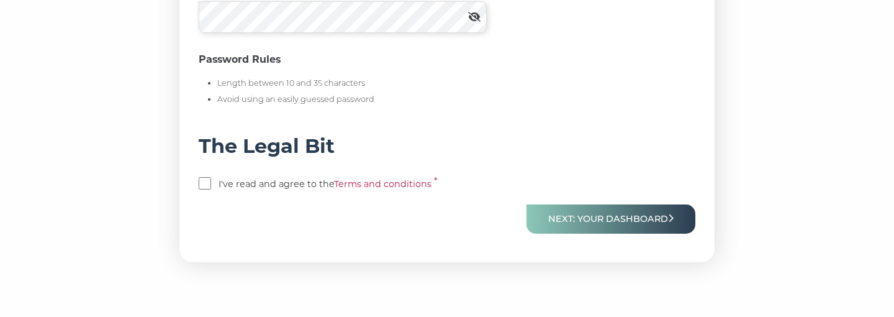
click at [212, 182] on p "I've read and agree to the Terms and conditions *" at bounding box center [447, 185] width 497 height 17
click at [206, 182] on input "checkbox" at bounding box center [205, 183] width 12 height 12
checkbox input "true"
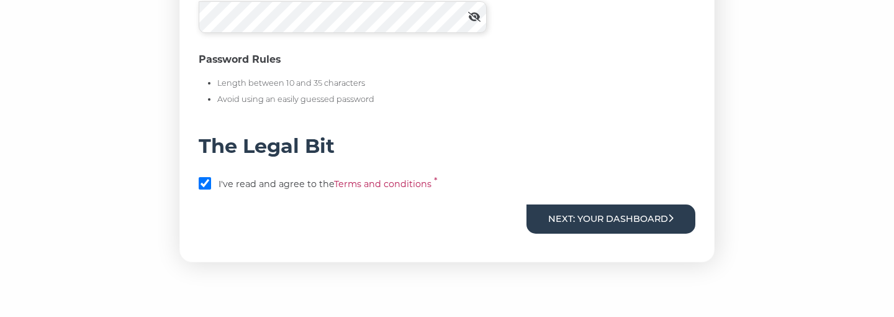
click at [644, 228] on button "Next: Your Dashboard" at bounding box center [611, 218] width 169 height 29
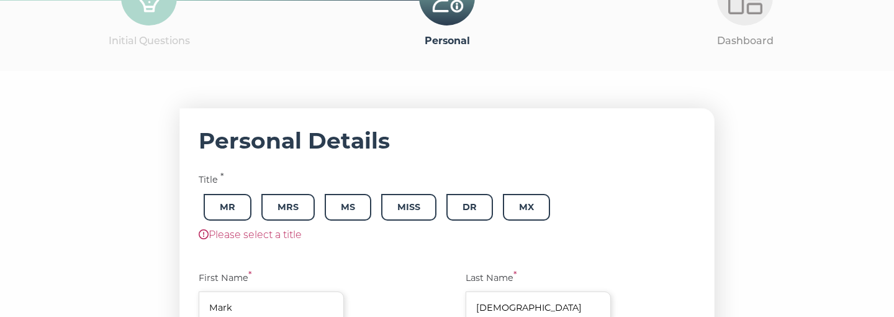
scroll to position [221, 0]
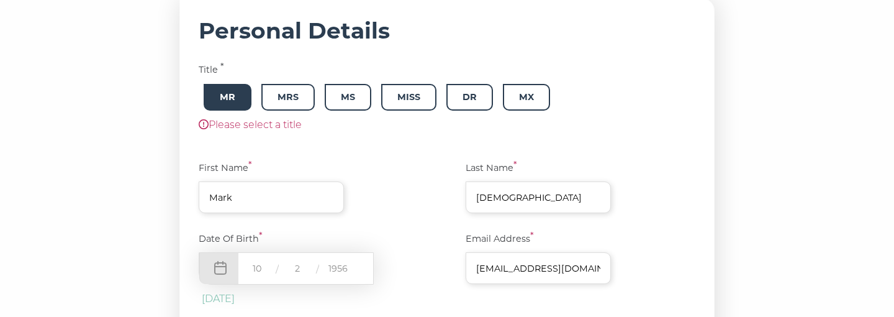
click at [250, 97] on span "Mr" at bounding box center [228, 97] width 48 height 27
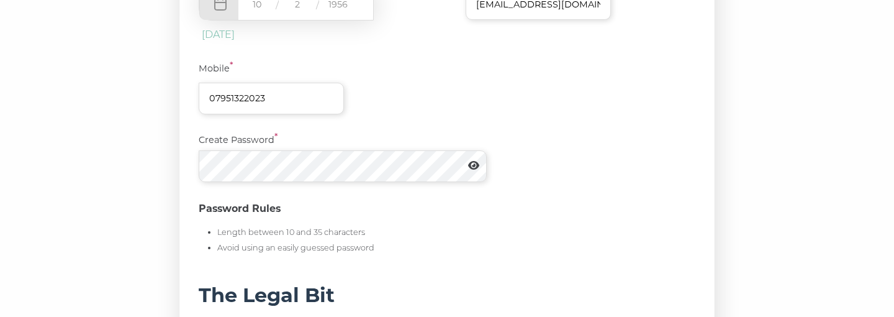
scroll to position [490, 0]
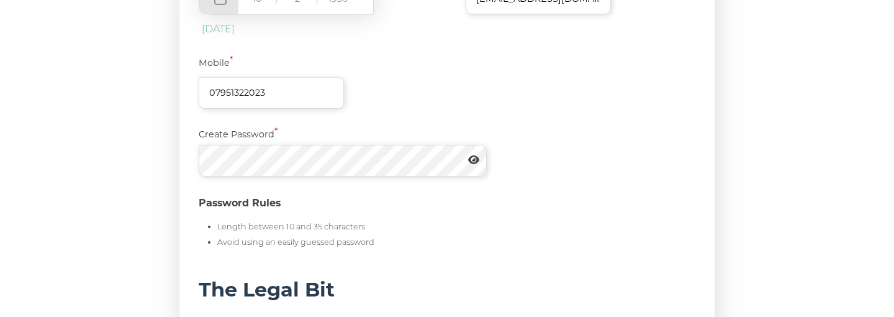
click at [469, 161] on icon at bounding box center [473, 159] width 11 height 9
click at [469, 161] on icon at bounding box center [474, 160] width 12 height 10
click at [469, 161] on icon at bounding box center [473, 159] width 11 height 9
click at [476, 158] on icon at bounding box center [474, 160] width 12 height 10
click at [473, 158] on icon at bounding box center [473, 160] width 11 height 10
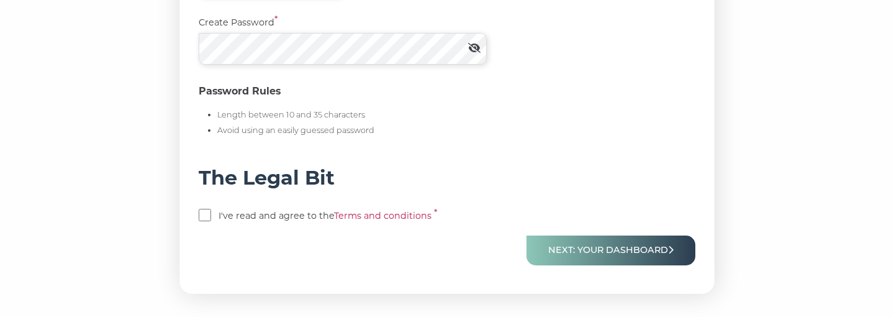
scroll to position [677, 0]
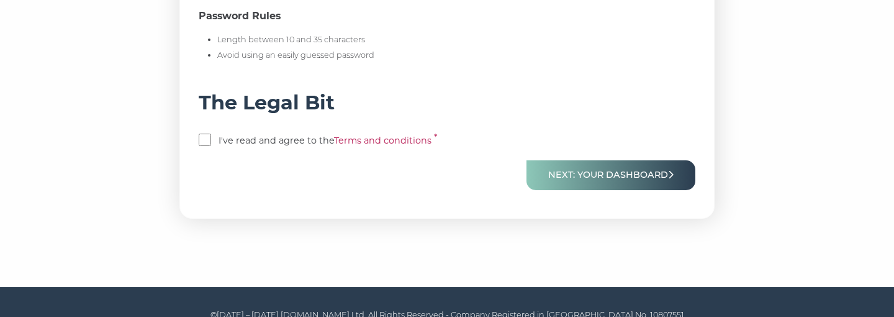
click at [202, 139] on input "checkbox" at bounding box center [205, 140] width 12 height 12
checkbox input "true"
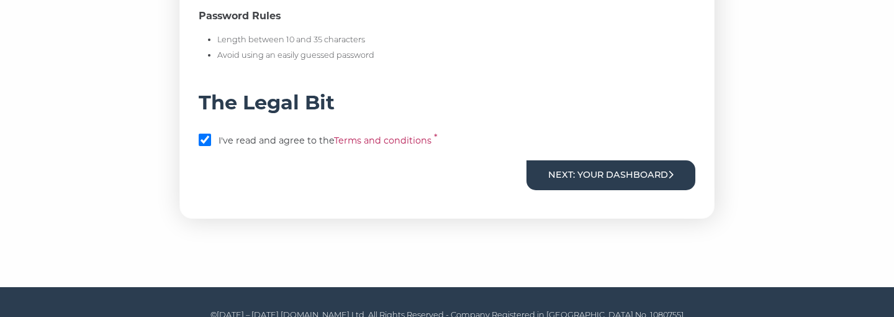
click at [616, 182] on button "Next: Your Dashboard" at bounding box center [611, 174] width 169 height 29
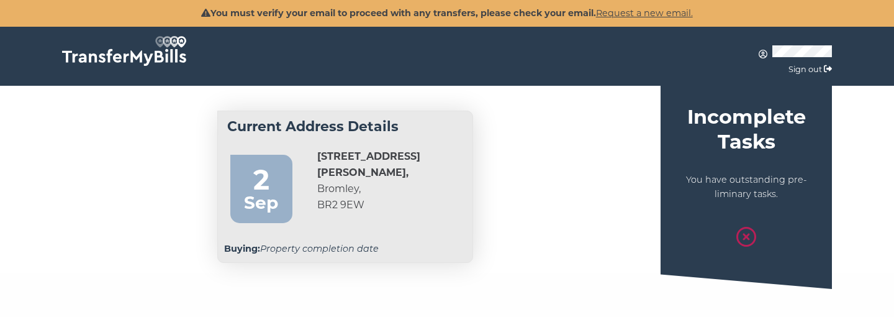
scroll to position [6, 0]
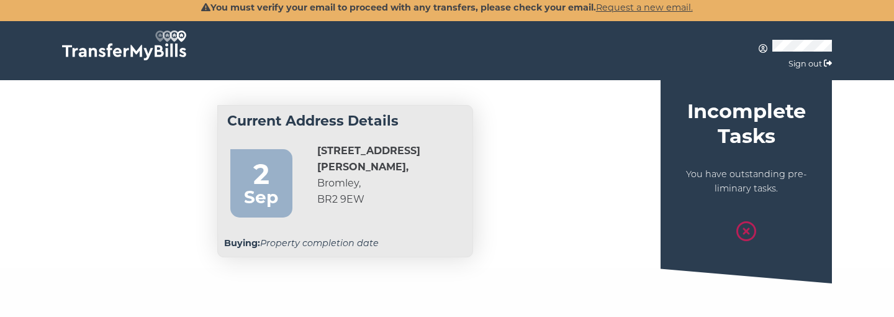
click at [742, 183] on p "You have outstanding pre-liminary tasks." at bounding box center [746, 181] width 153 height 29
click at [747, 160] on div "Incomplete Tasks You have outstanding pre-liminary tasks." at bounding box center [746, 171] width 171 height 145
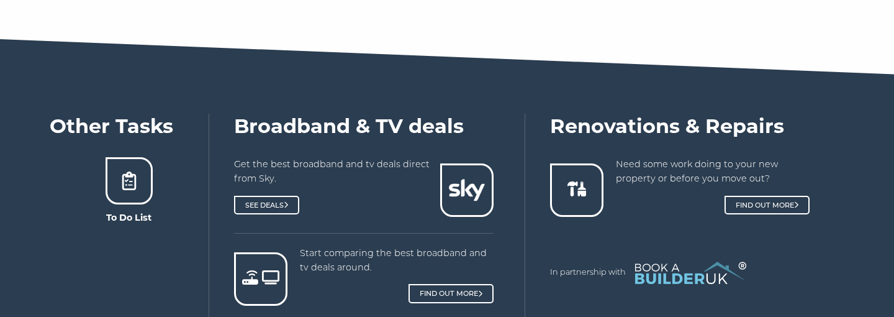
scroll to position [489, 0]
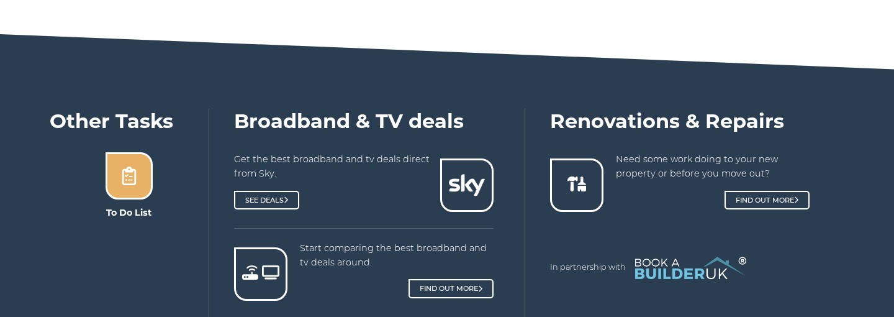
click at [145, 181] on div at bounding box center [129, 175] width 47 height 47
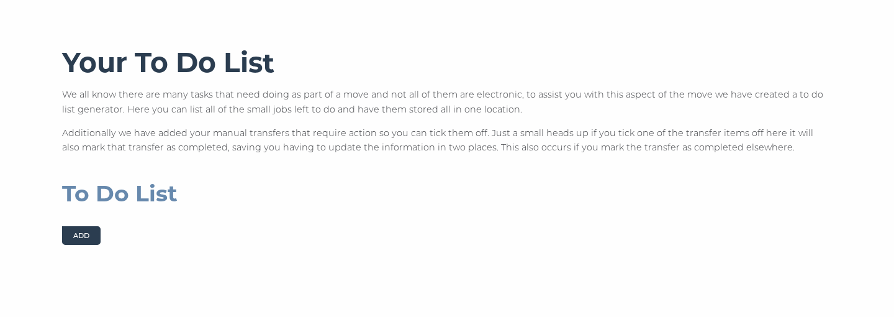
scroll to position [240, 0]
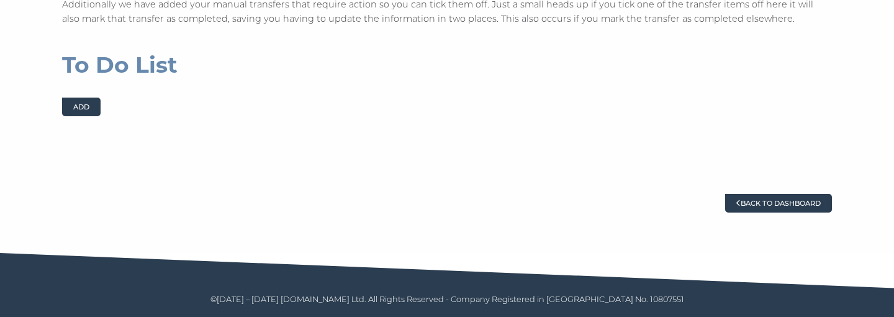
click at [740, 202] on link "Back to dashboard" at bounding box center [778, 203] width 107 height 19
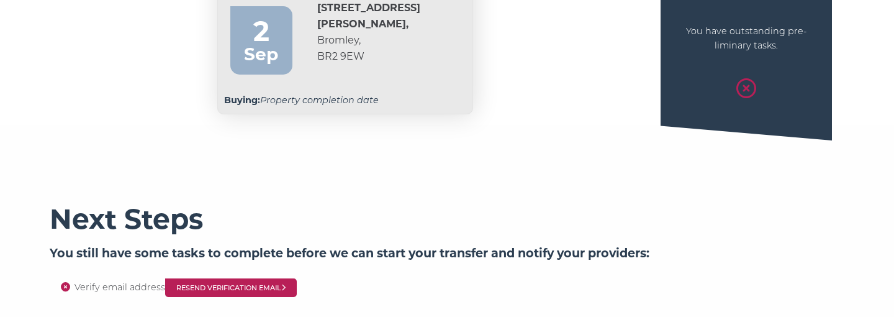
scroll to position [186, 0]
